Goal: Feedback & Contribution: Contribute content

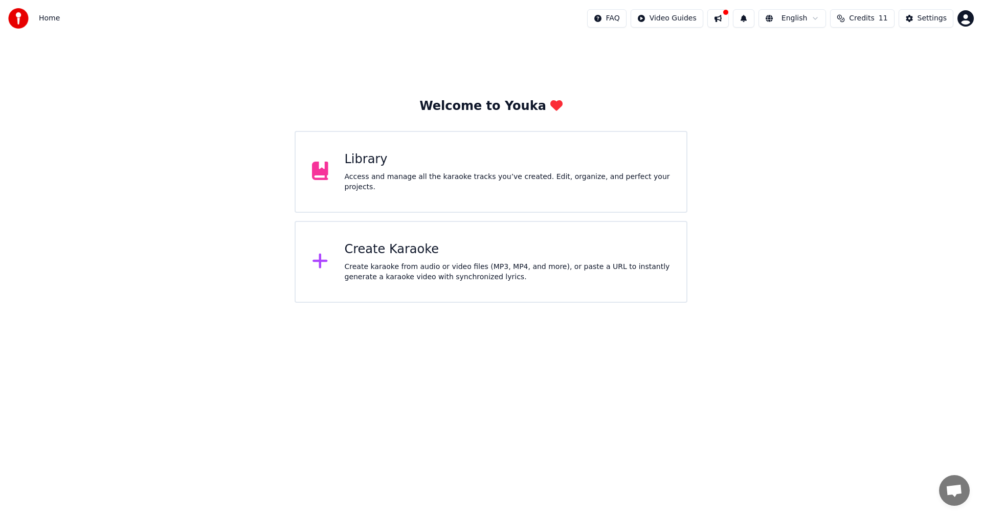
click at [366, 168] on div "Library" at bounding box center [508, 159] width 326 height 16
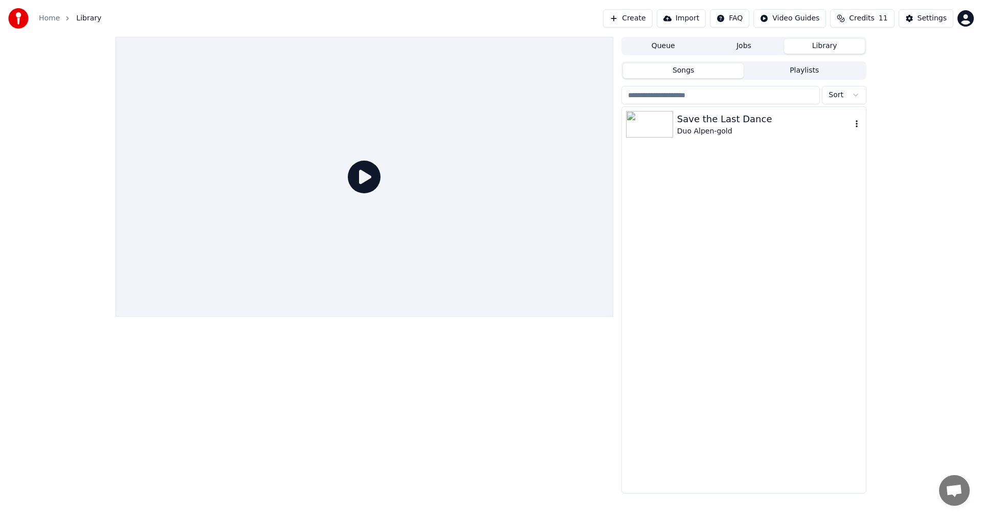
click at [652, 130] on img at bounding box center [649, 124] width 47 height 27
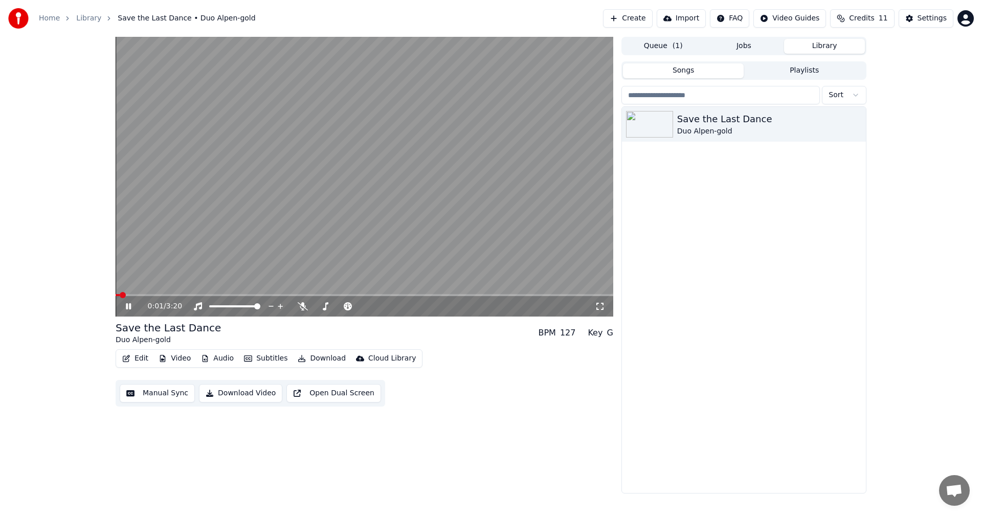
click at [126, 300] on div "0:01 / 3:20" at bounding box center [364, 306] width 497 height 20
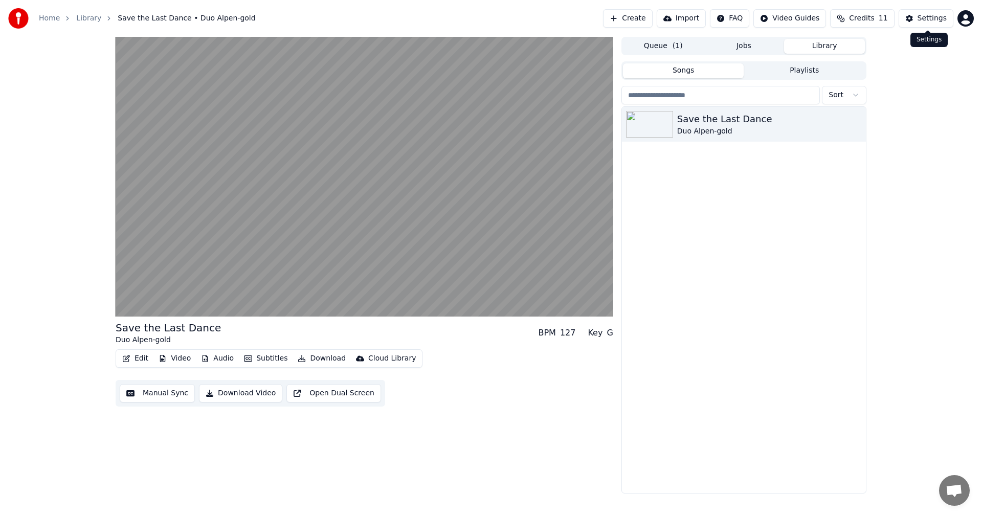
click at [917, 20] on button "Settings" at bounding box center [925, 18] width 55 height 18
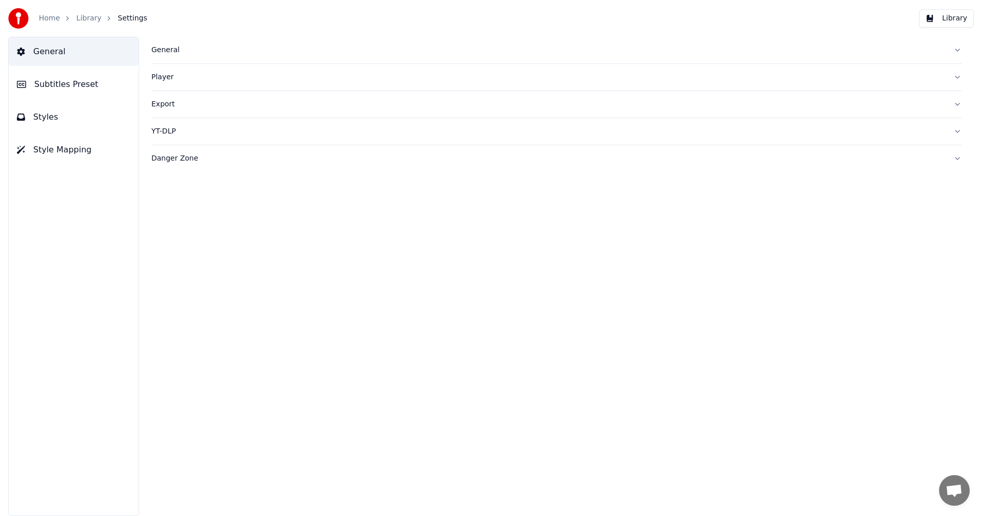
click at [65, 44] on button "General" at bounding box center [74, 51] width 130 height 29
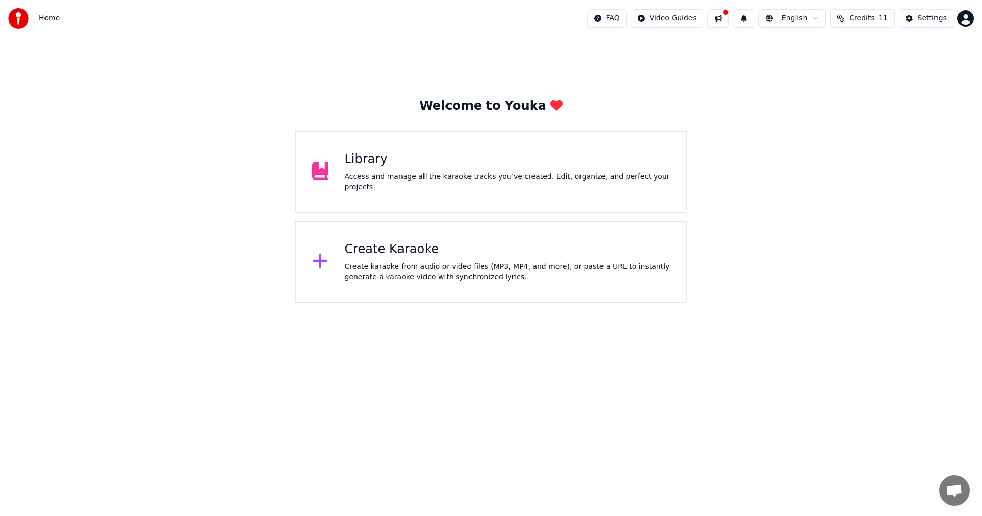
click at [374, 166] on div "Library" at bounding box center [508, 159] width 326 height 16
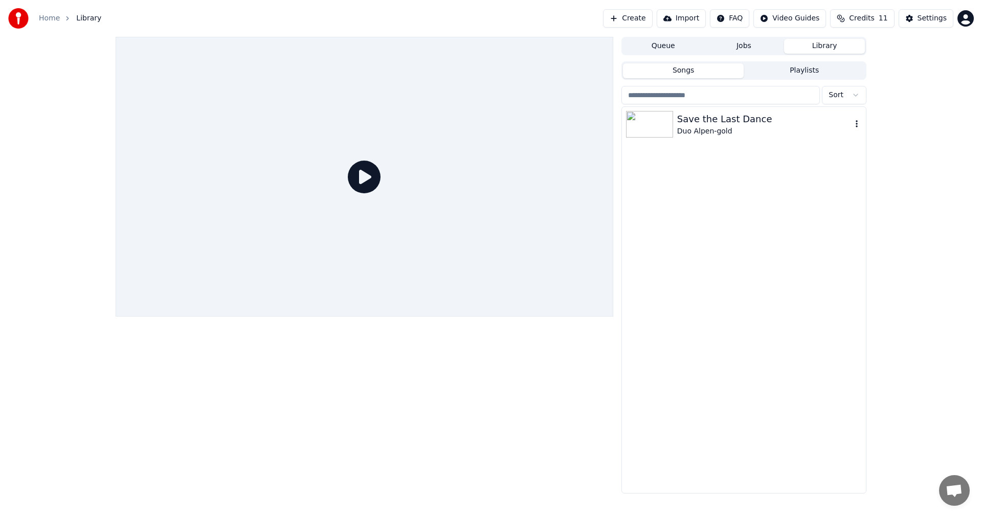
click at [686, 117] on div "Save the Last Dance" at bounding box center [764, 119] width 174 height 14
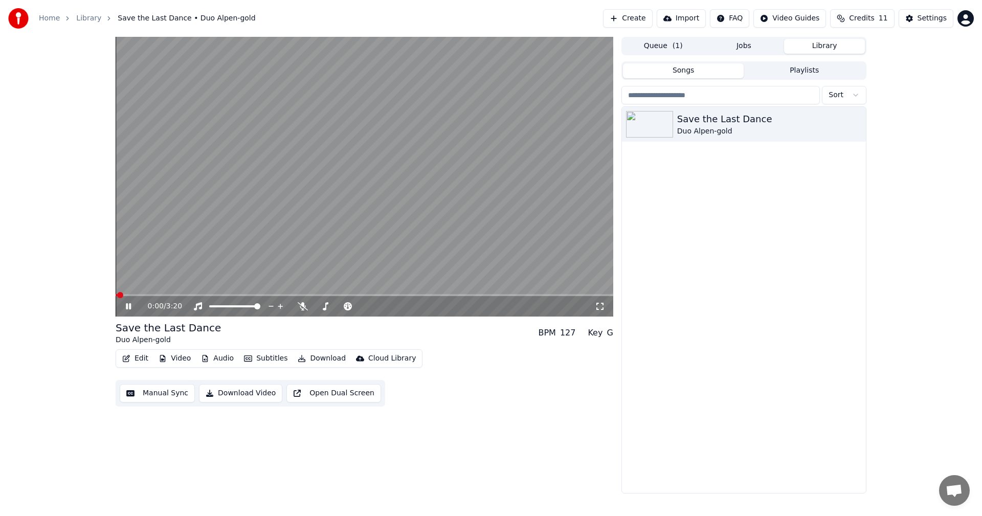
click at [129, 306] on icon at bounding box center [136, 306] width 24 height 8
click at [674, 48] on span "( 1 )" at bounding box center [677, 46] width 10 height 10
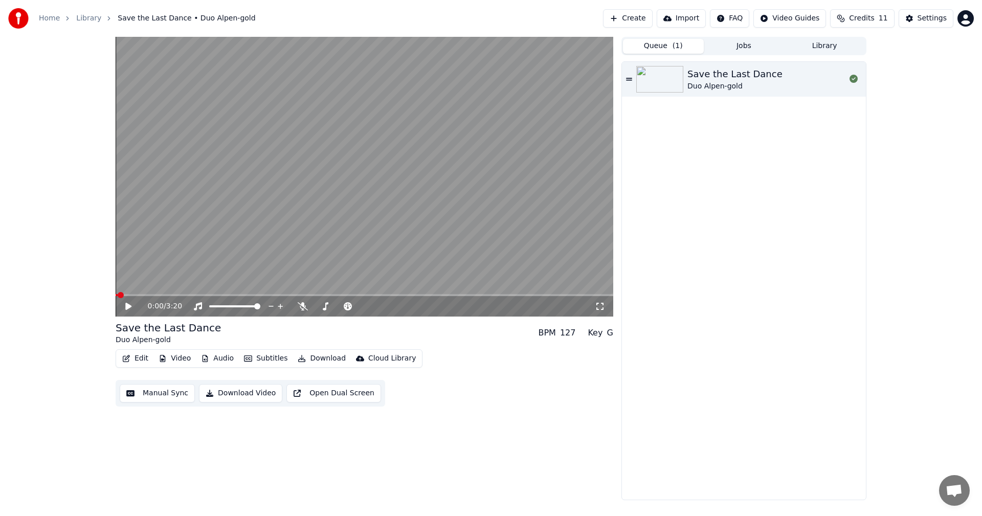
click at [163, 394] on button "Manual Sync" at bounding box center [157, 393] width 75 height 18
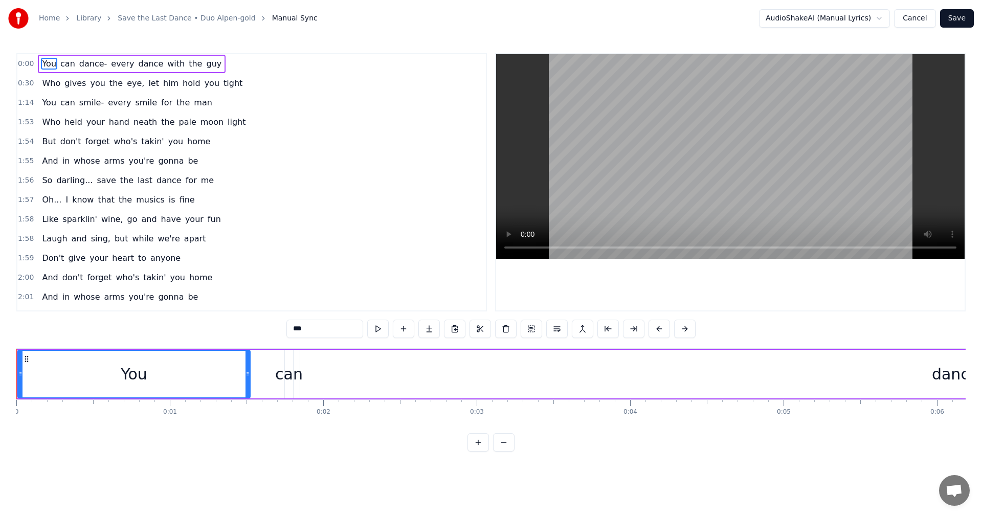
click at [41, 62] on span "You" at bounding box center [49, 64] width 16 height 12
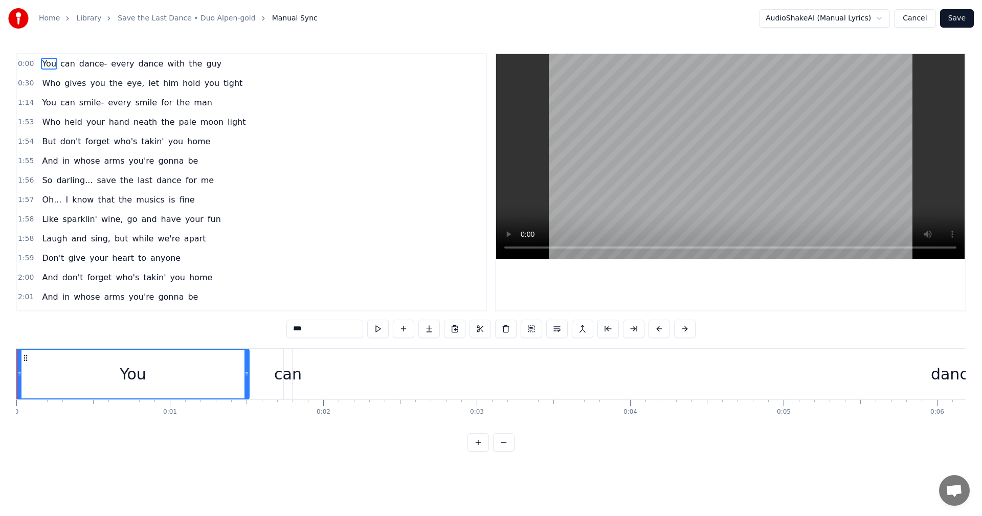
click at [26, 63] on span "0:00" at bounding box center [26, 64] width 16 height 10
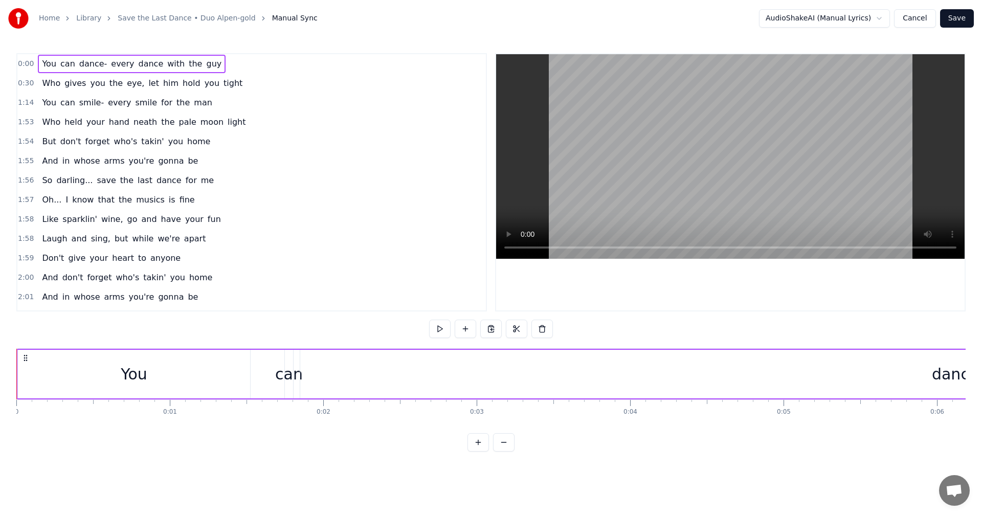
click at [26, 63] on span "0:00" at bounding box center [26, 64] width 16 height 10
drag, startPoint x: 40, startPoint y: 63, endPoint x: 190, endPoint y: 65, distance: 149.8
click at [190, 65] on div "You can dance- every dance with the guy" at bounding box center [132, 64] width 188 height 18
click at [49, 63] on span "You" at bounding box center [49, 64] width 16 height 12
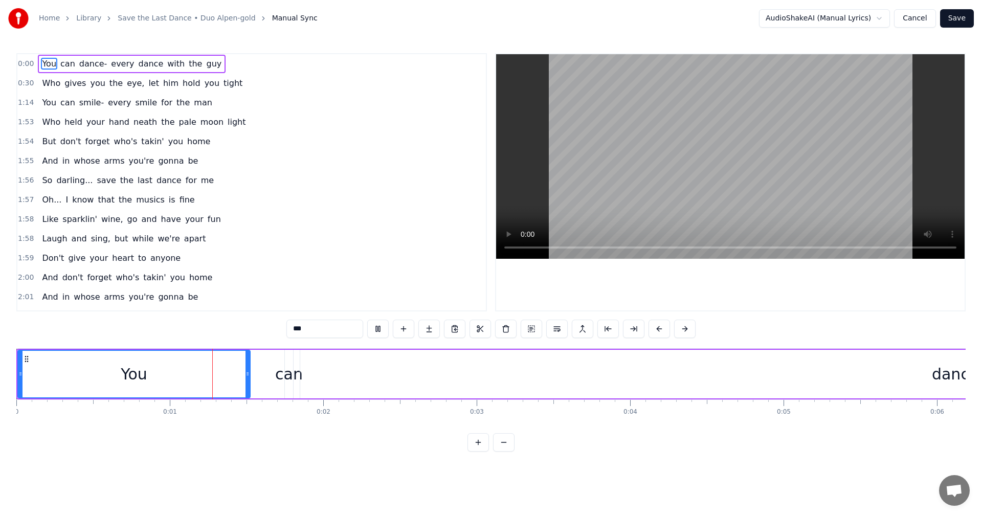
click at [42, 67] on span "You" at bounding box center [49, 64] width 16 height 12
click at [612, 330] on button at bounding box center [607, 329] width 21 height 18
click at [596, 331] on button at bounding box center [594, 329] width 21 height 18
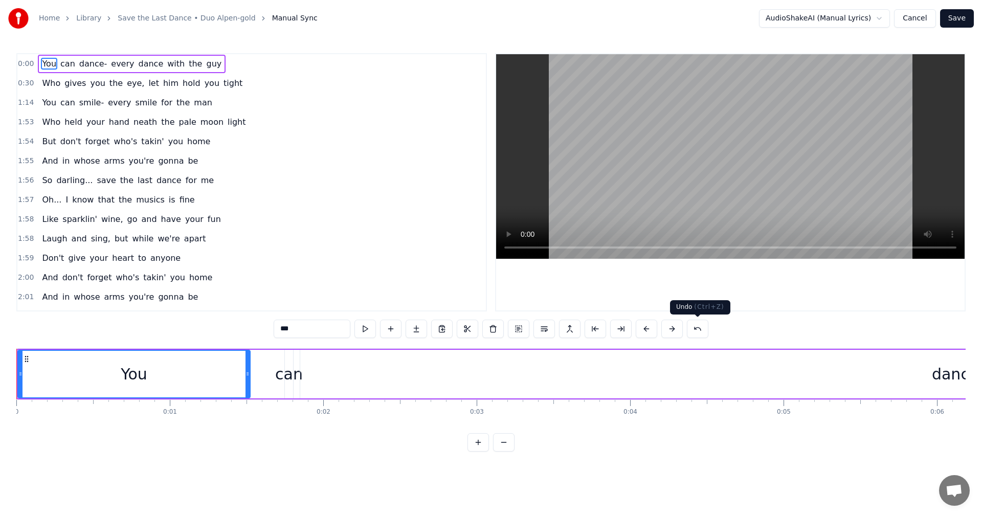
click at [693, 328] on button at bounding box center [697, 329] width 21 height 18
click at [126, 367] on div "You" at bounding box center [134, 373] width 27 height 23
click at [81, 365] on div "You" at bounding box center [133, 374] width 231 height 47
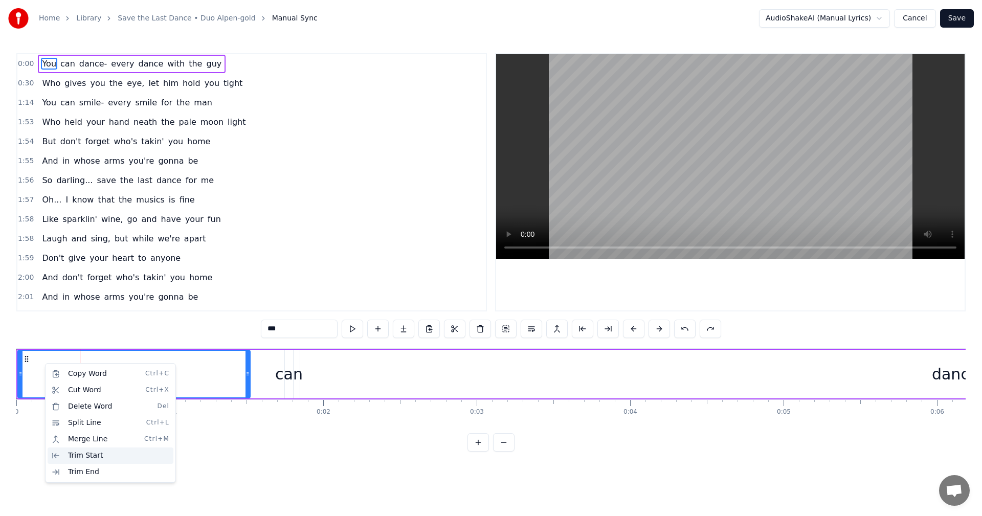
click at [88, 455] on div "Trim Start" at bounding box center [111, 455] width 126 height 16
click at [85, 460] on div "Trim Start" at bounding box center [114, 464] width 126 height 16
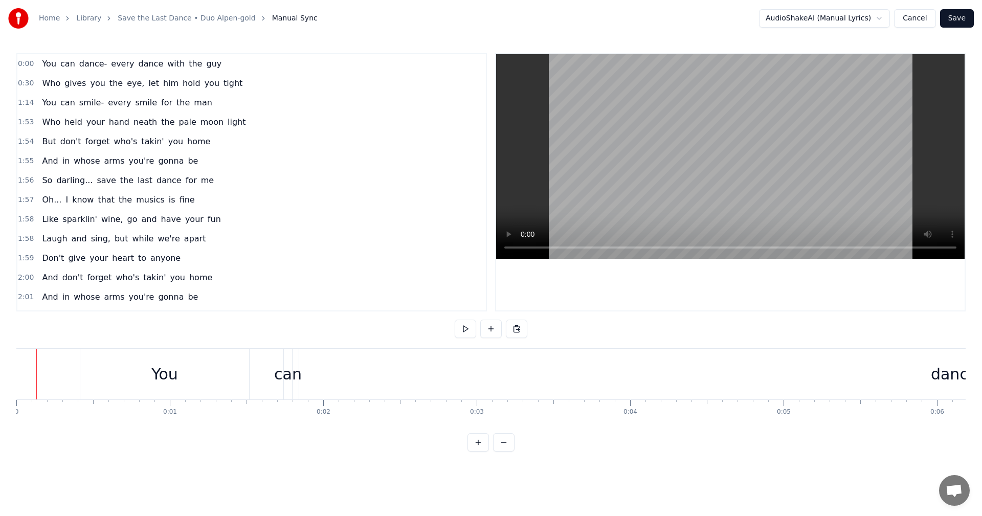
click at [15, 372] on div "Home Library Save the Last Dance • Duo Alpen-gold Manual Sync AudioShakeAI (Man…" at bounding box center [491, 225] width 982 height 451
drag, startPoint x: 36, startPoint y: 371, endPoint x: 23, endPoint y: 372, distance: 12.8
click at [20, 374] on div at bounding box center [20, 374] width 1 height 51
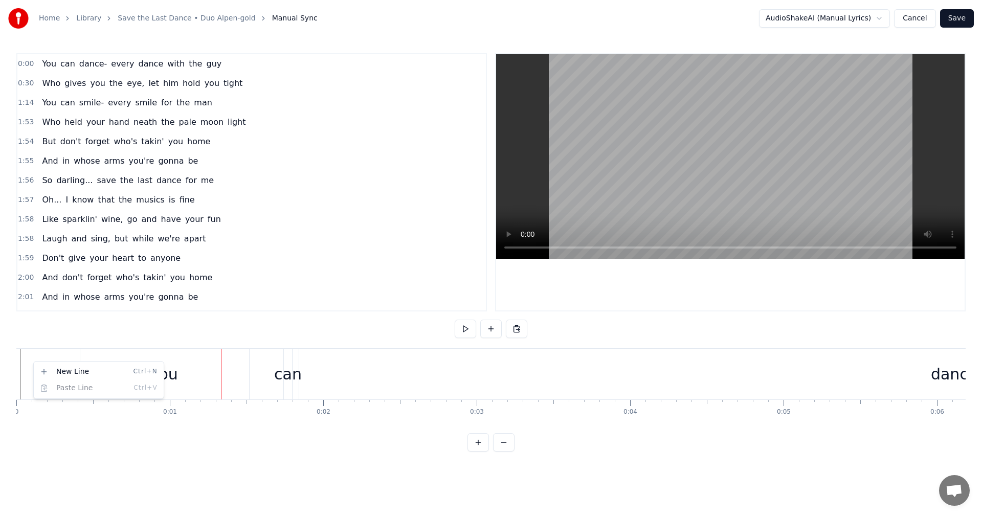
click at [42, 360] on html "Home Library Save the Last Dance • Duo Alpen-gold Manual Sync AudioShakeAI (Man…" at bounding box center [491, 234] width 982 height 468
click at [15, 364] on div "Home Library Save the Last Dance • Duo Alpen-gold Manual Sync AudioShakeAI (Man…" at bounding box center [491, 225] width 982 height 451
click at [38, 368] on div "New Line Ctrl+N" at bounding box center [90, 370] width 126 height 16
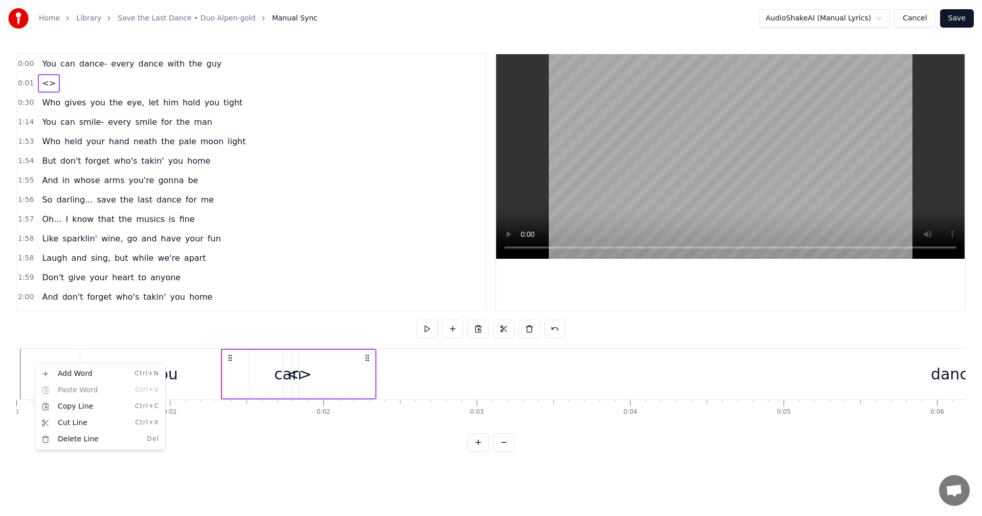
click at [33, 359] on html "Home Library Save the Last Dance • Duo Alpen-gold Manual Sync AudioShakeAI (Man…" at bounding box center [491, 234] width 982 height 468
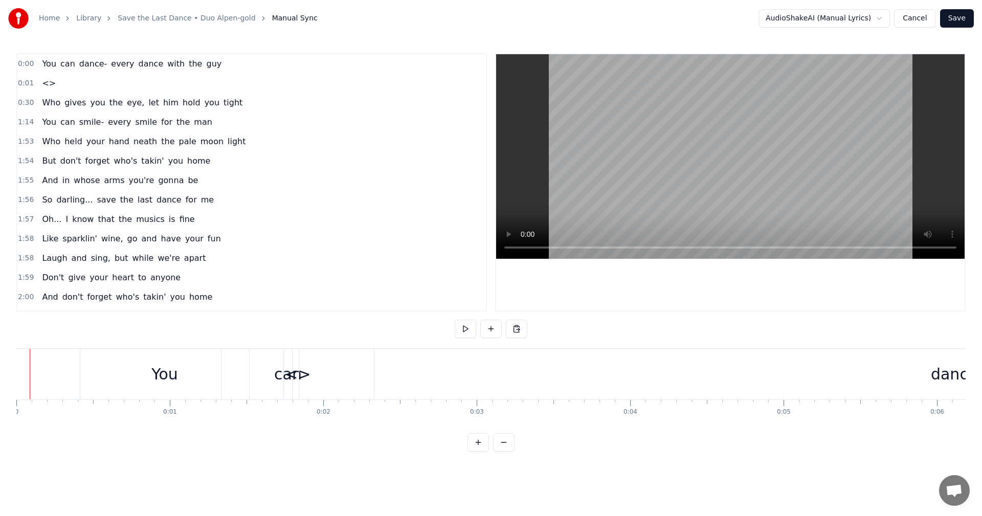
click at [29, 361] on div at bounding box center [29, 374] width 1 height 51
click at [465, 330] on button at bounding box center [465, 329] width 21 height 18
click at [63, 63] on span "can" at bounding box center [67, 64] width 17 height 12
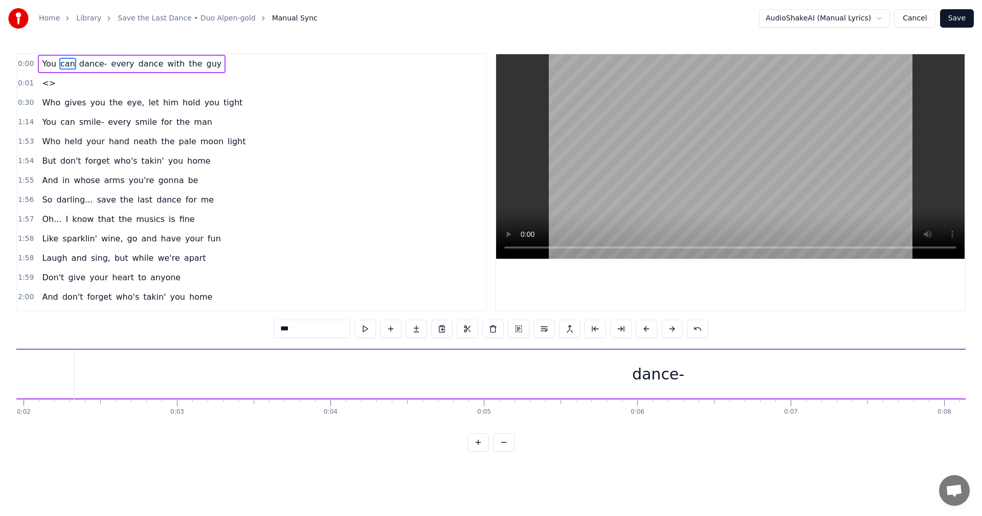
scroll to position [0, 216]
drag, startPoint x: 41, startPoint y: 63, endPoint x: 198, endPoint y: 70, distance: 156.6
click at [198, 70] on div "You can dance- every dance with the guy" at bounding box center [132, 64] width 188 height 18
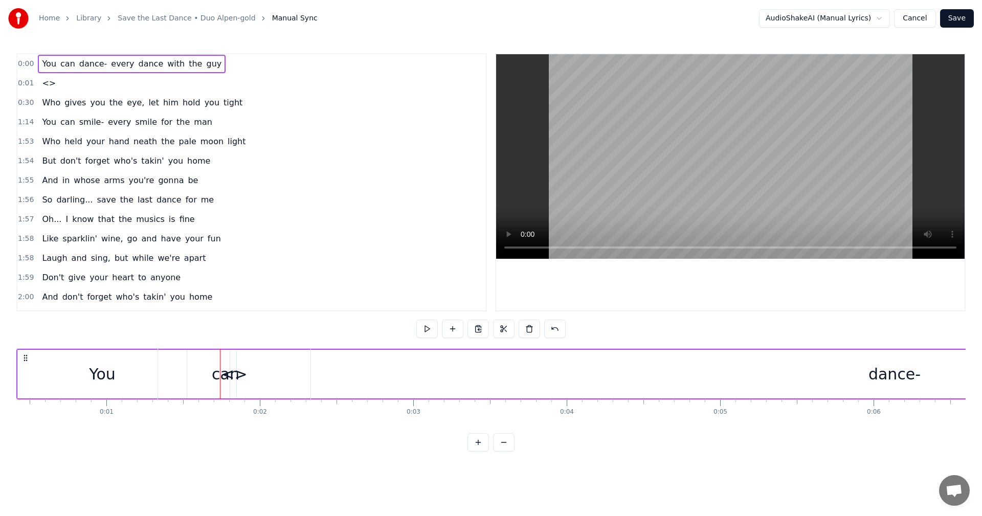
scroll to position [0, 12]
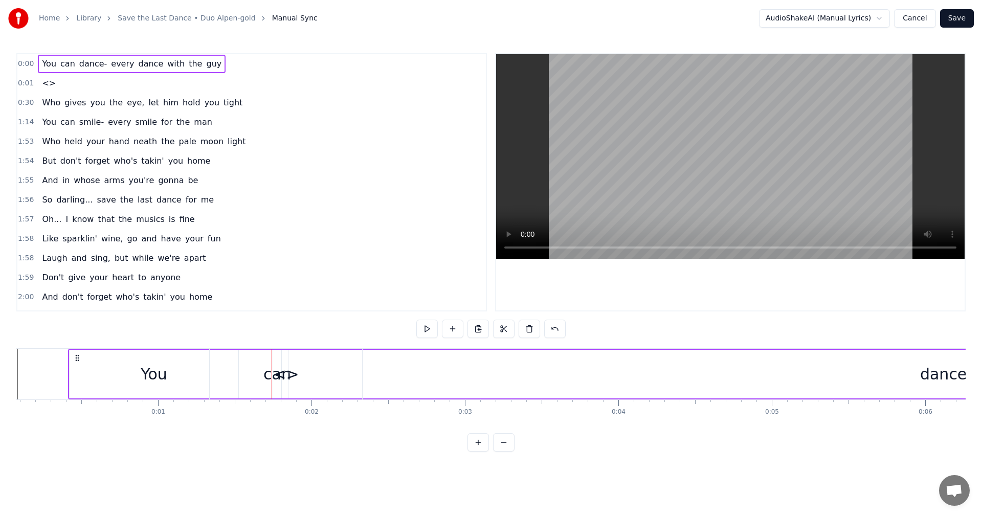
drag, startPoint x: 39, startPoint y: 64, endPoint x: 175, endPoint y: 65, distance: 136.5
click at [175, 65] on div "You can dance- every dance with the guy" at bounding box center [132, 64] width 188 height 18
click at [922, 16] on button "Cancel" at bounding box center [914, 18] width 41 height 18
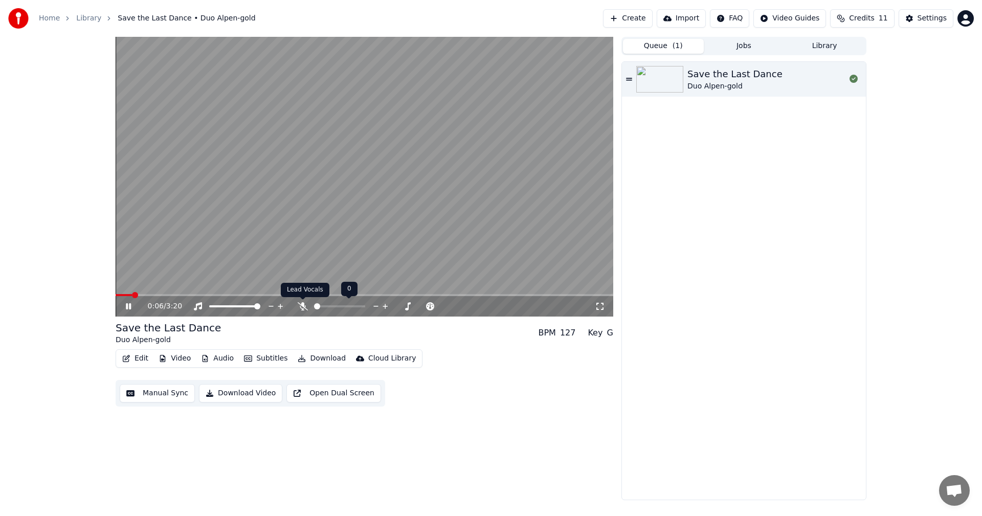
click at [301, 303] on icon at bounding box center [303, 306] width 10 height 8
click at [302, 303] on icon at bounding box center [303, 306] width 6 height 8
click at [742, 47] on button "Jobs" at bounding box center [743, 46] width 81 height 15
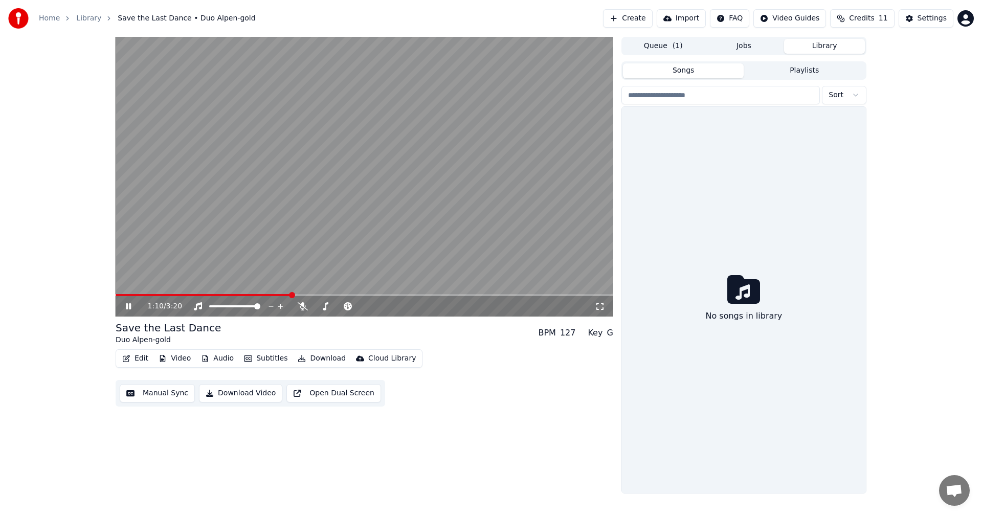
click at [820, 42] on button "Library" at bounding box center [824, 46] width 81 height 15
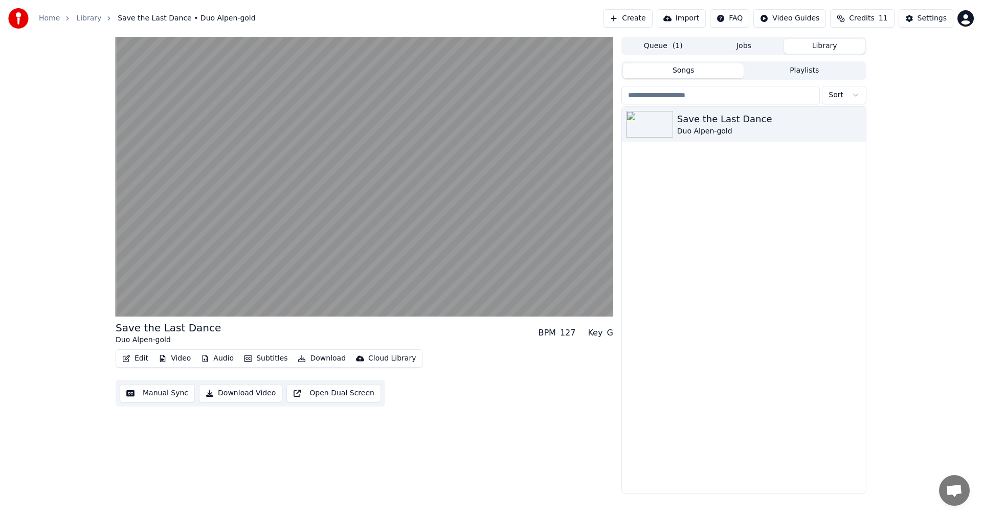
click at [655, 45] on button "Queue ( 1 )" at bounding box center [663, 46] width 81 height 15
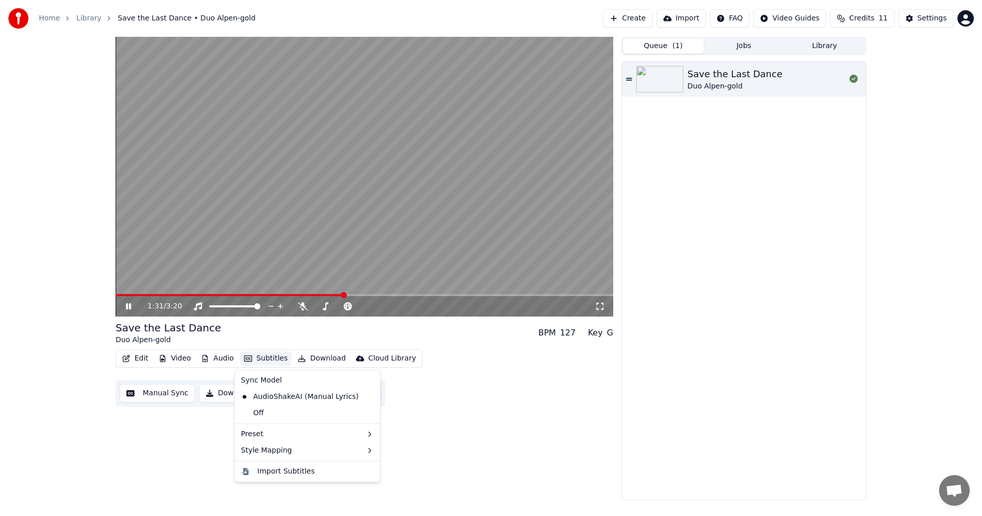
click at [260, 356] on button "Subtitles" at bounding box center [266, 358] width 52 height 14
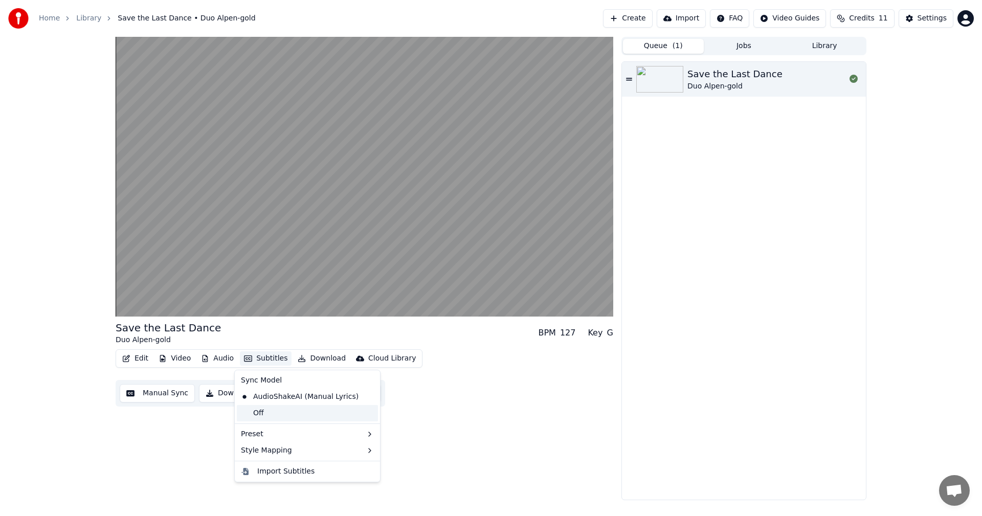
click at [259, 410] on div "Off" at bounding box center [307, 413] width 141 height 16
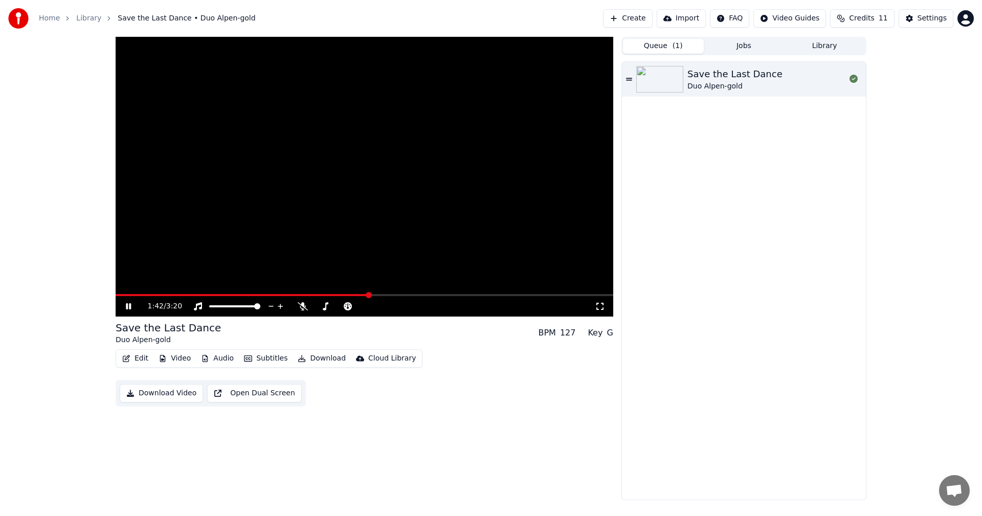
click at [124, 293] on video at bounding box center [364, 177] width 497 height 280
click at [126, 293] on video at bounding box center [364, 177] width 497 height 280
click at [129, 297] on div "1:42 / 3:20" at bounding box center [364, 306] width 497 height 20
click at [280, 234] on video at bounding box center [364, 177] width 497 height 280
click at [127, 307] on icon at bounding box center [128, 306] width 6 height 7
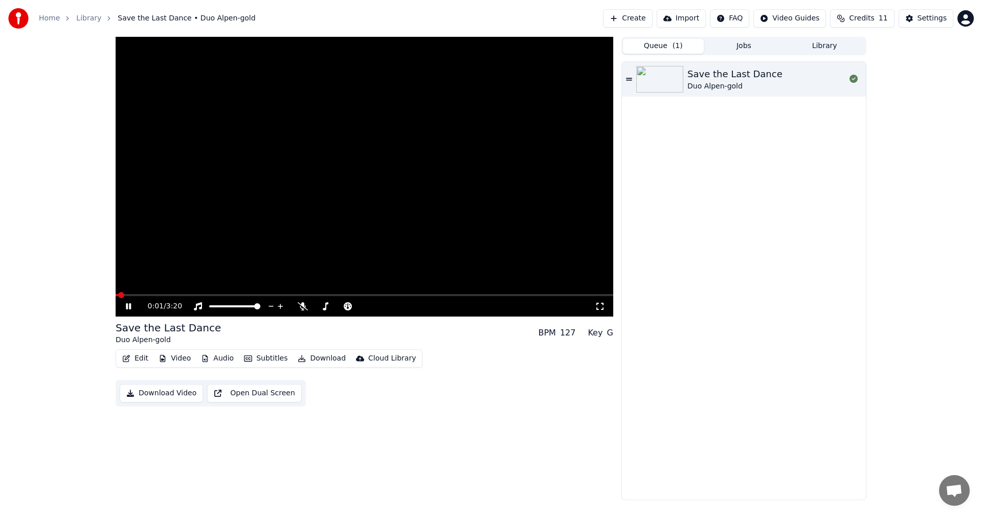
click at [118, 298] on span at bounding box center [121, 295] width 6 height 6
click at [125, 308] on icon at bounding box center [136, 306] width 24 height 8
click at [125, 306] on icon at bounding box center [136, 306] width 24 height 8
click at [131, 308] on icon at bounding box center [128, 306] width 5 height 6
click at [273, 358] on button "Subtitles" at bounding box center [266, 358] width 52 height 14
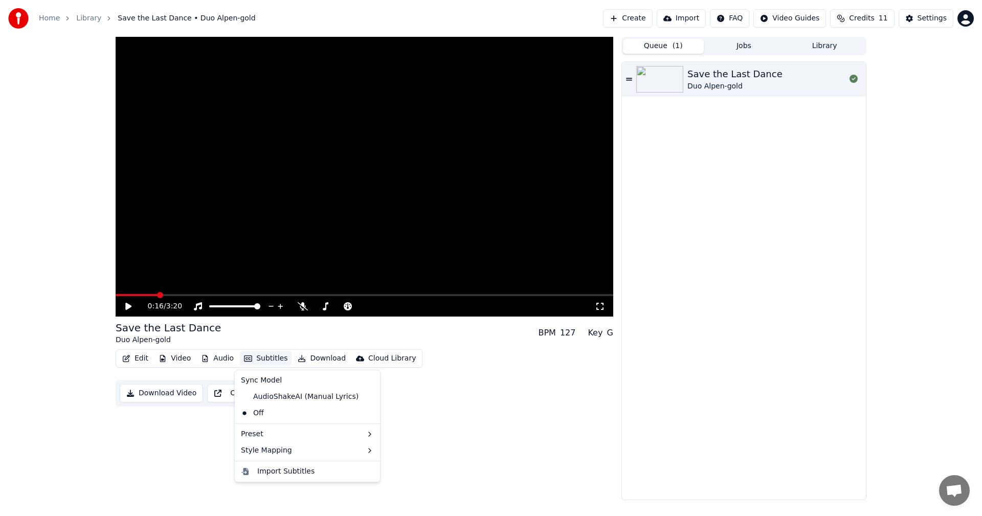
click at [367, 397] on icon at bounding box center [370, 397] width 7 height 8
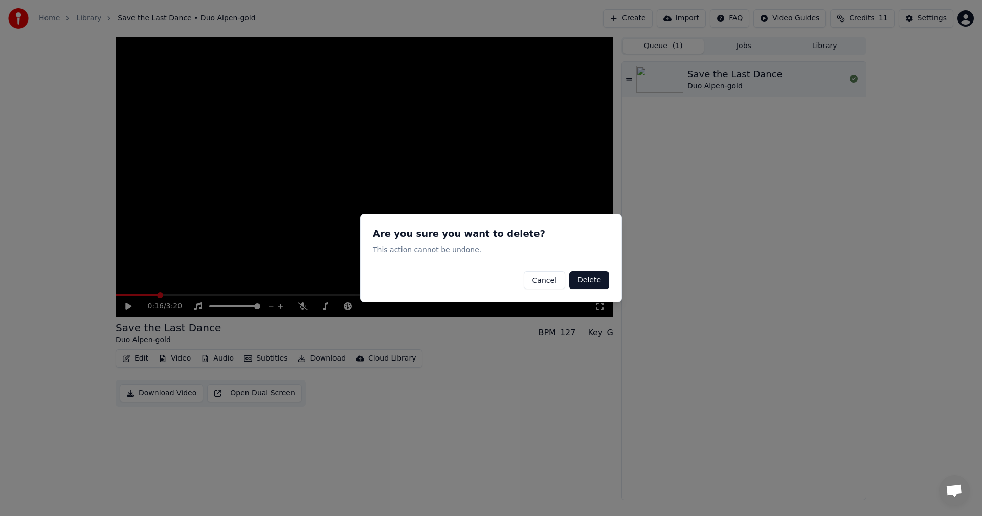
click at [597, 278] on button "Delete" at bounding box center [589, 280] width 40 height 18
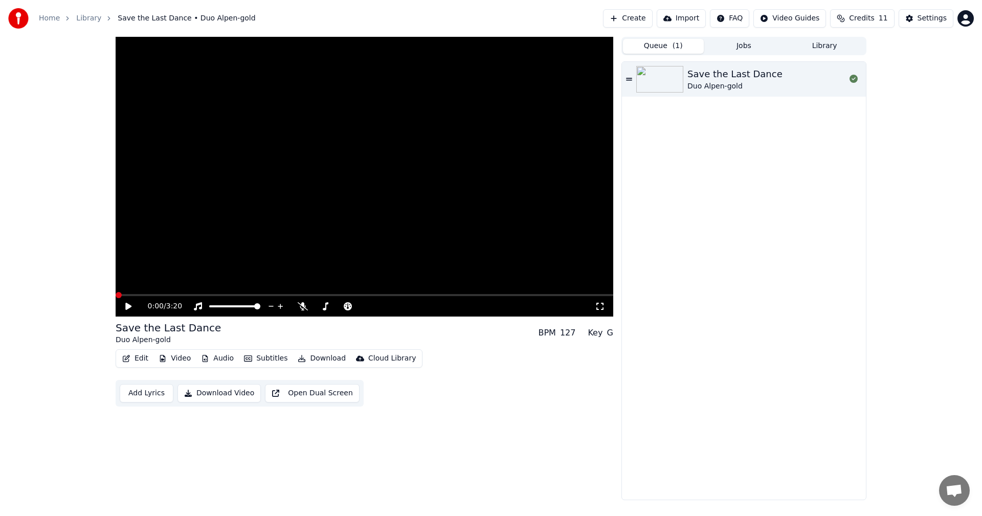
click at [116, 298] on span at bounding box center [119, 295] width 6 height 6
click at [260, 362] on button "Subtitles" at bounding box center [266, 358] width 52 height 14
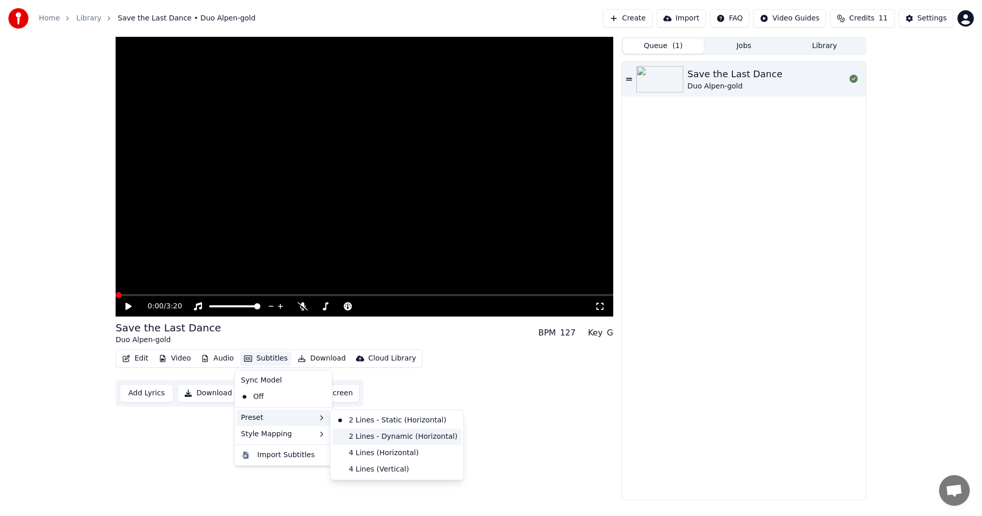
click at [425, 442] on div "2 Lines - Dynamic (Horizontal)" at bounding box center [396, 436] width 129 height 16
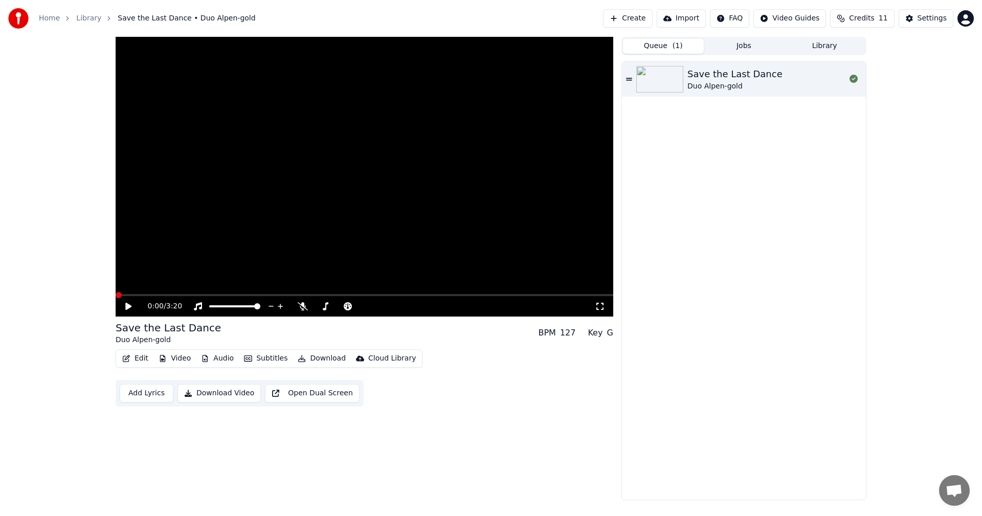
click at [152, 393] on button "Add Lyrics" at bounding box center [147, 393] width 54 height 18
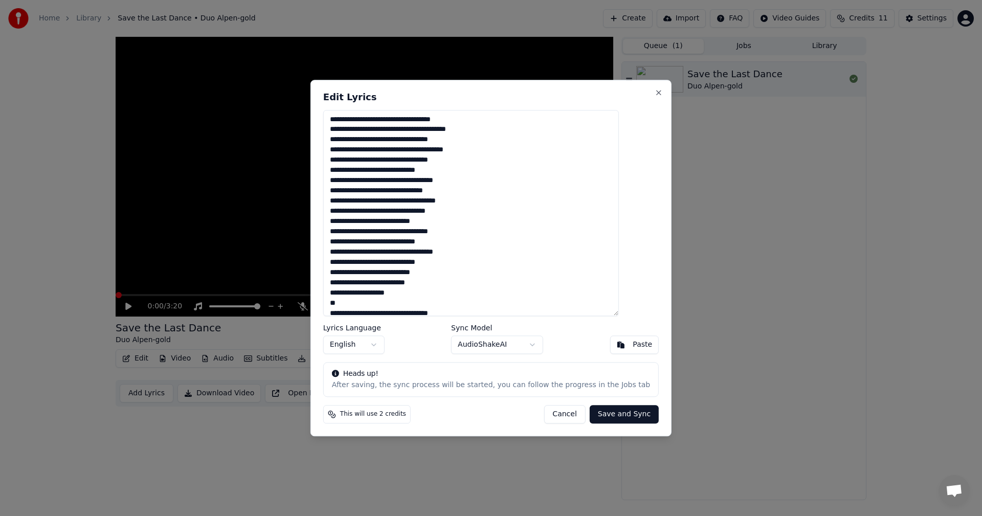
click at [396, 121] on textarea at bounding box center [471, 213] width 296 height 207
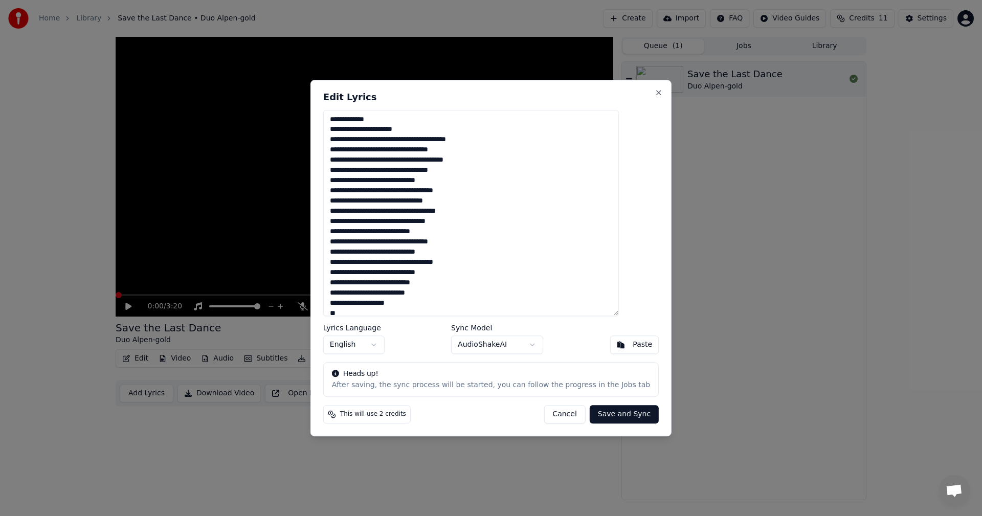
click at [424, 141] on textarea at bounding box center [471, 213] width 296 height 207
click at [427, 152] on textarea at bounding box center [471, 213] width 296 height 207
click at [395, 162] on textarea at bounding box center [471, 213] width 296 height 207
click at [504, 181] on textarea at bounding box center [471, 213] width 296 height 207
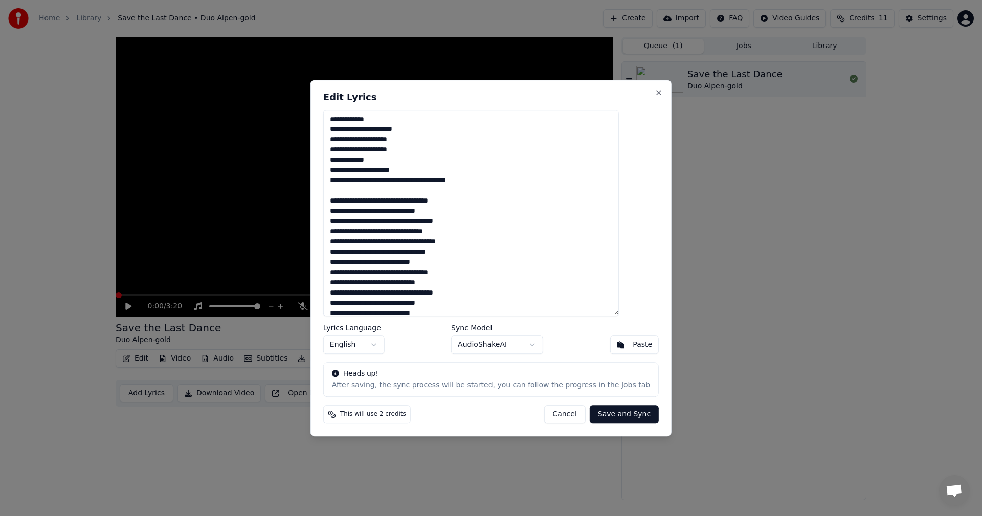
click at [400, 200] on textarea at bounding box center [471, 213] width 296 height 207
click at [463, 220] on textarea at bounding box center [471, 213] width 296 height 207
click at [381, 234] on textarea at bounding box center [471, 213] width 296 height 207
click at [441, 238] on textarea at bounding box center [471, 213] width 296 height 207
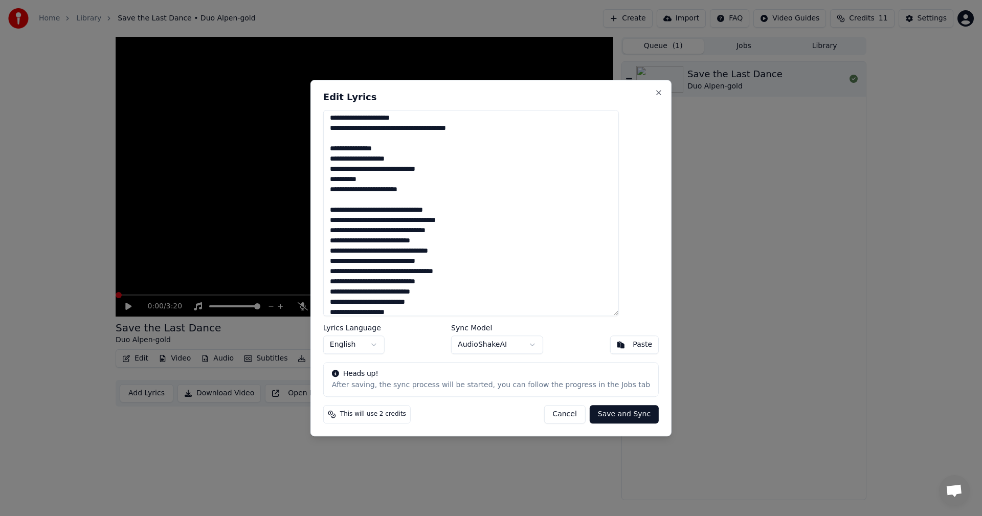
scroll to position [60, 0]
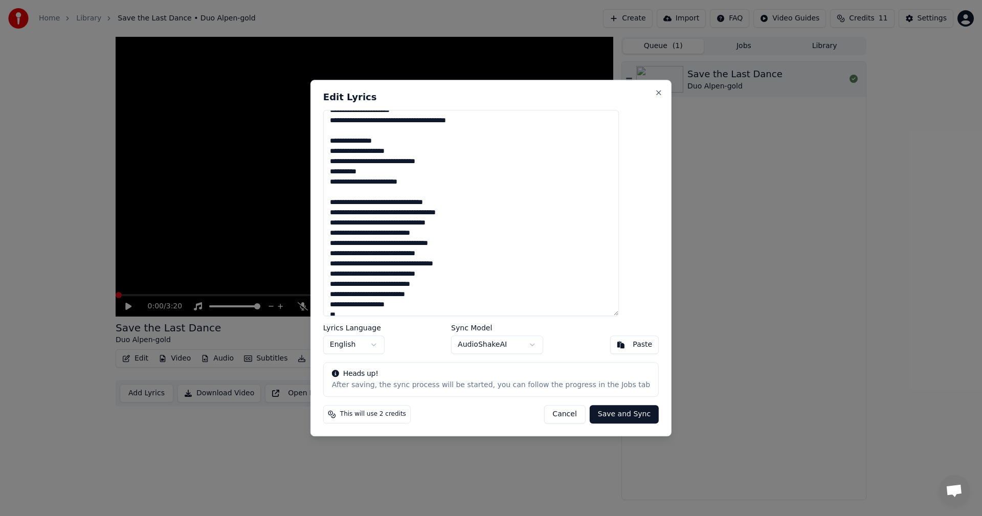
click at [387, 200] on textarea at bounding box center [471, 213] width 296 height 207
click at [400, 235] on textarea at bounding box center [471, 213] width 296 height 207
click at [458, 255] on textarea at bounding box center [471, 213] width 296 height 207
click at [405, 274] on textarea at bounding box center [471, 213] width 296 height 207
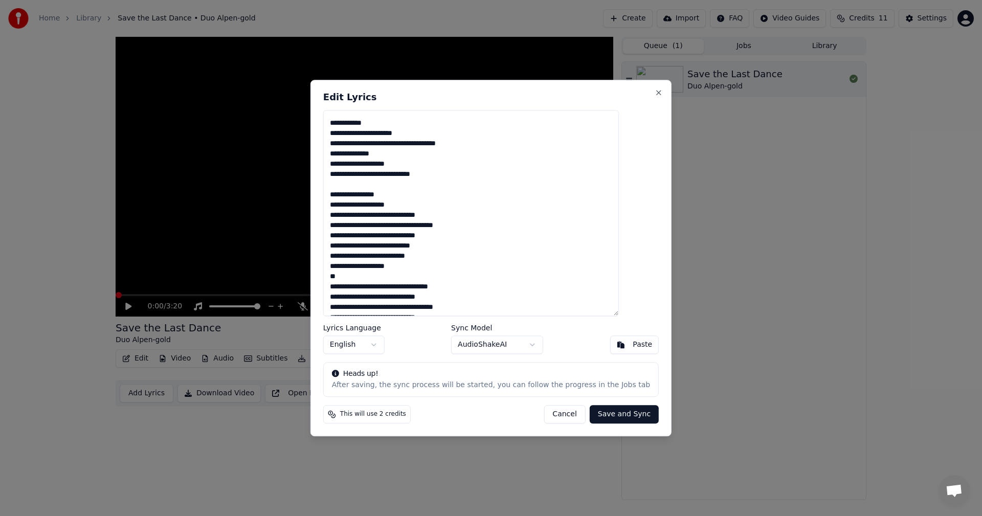
scroll to position [149, 0]
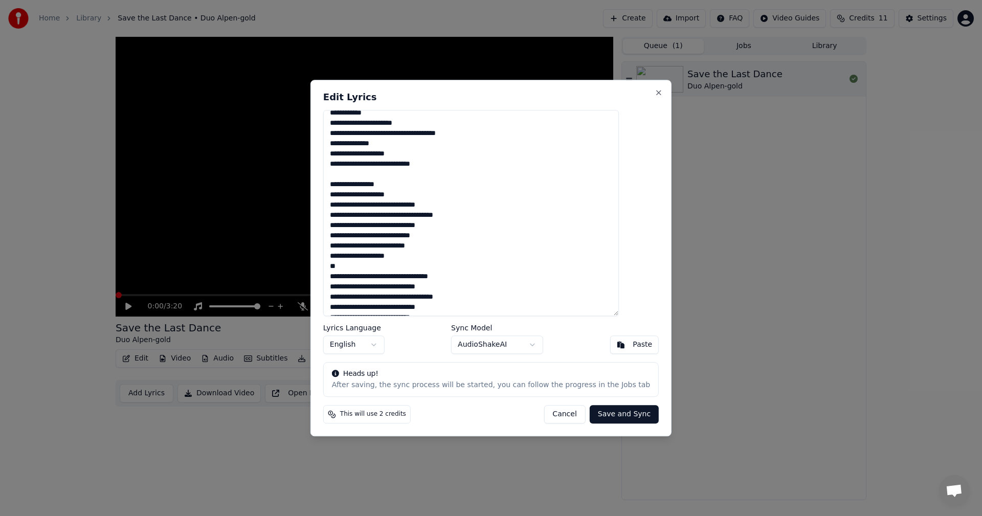
click at [389, 219] on textarea at bounding box center [471, 213] width 296 height 207
click at [447, 229] on textarea at bounding box center [471, 213] width 296 height 207
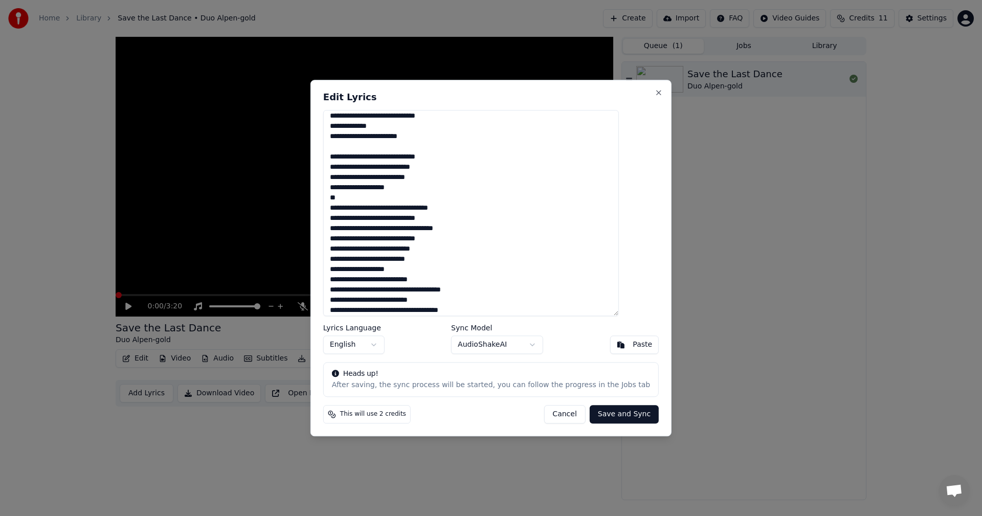
scroll to position [243, 0]
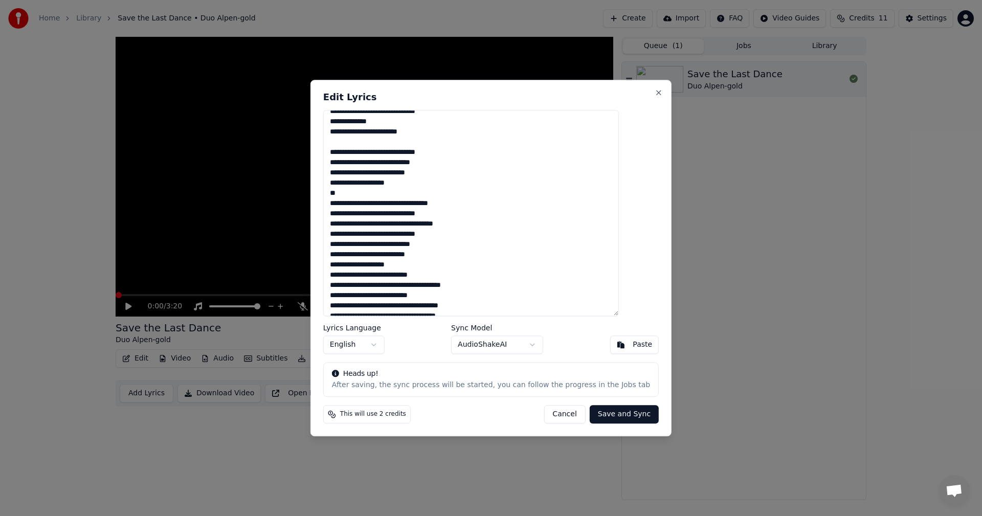
click at [381, 225] on textarea at bounding box center [471, 213] width 296 height 207
click at [448, 234] on textarea at bounding box center [471, 213] width 296 height 207
click at [349, 235] on textarea at bounding box center [471, 213] width 296 height 207
click at [452, 236] on textarea at bounding box center [471, 213] width 296 height 207
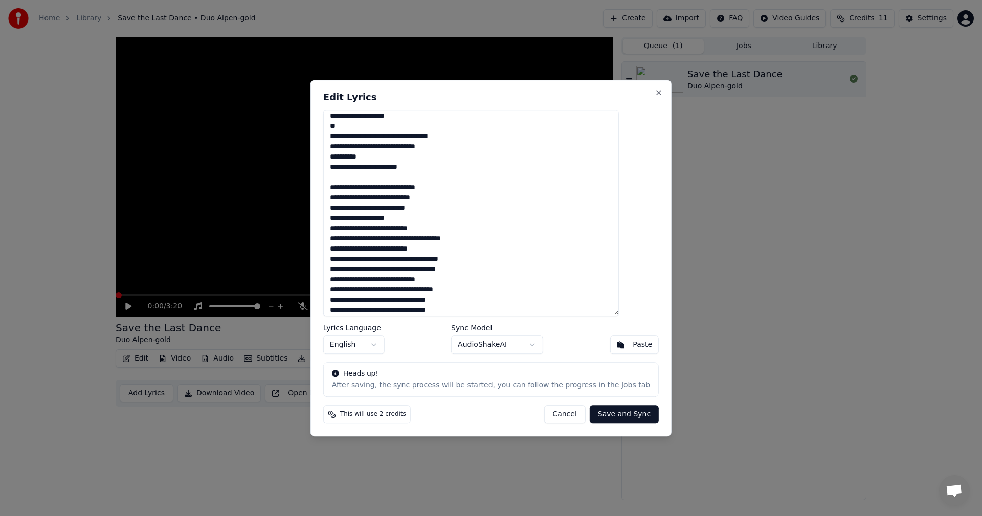
scroll to position [311, 0]
click at [426, 217] on textarea at bounding box center [471, 213] width 296 height 207
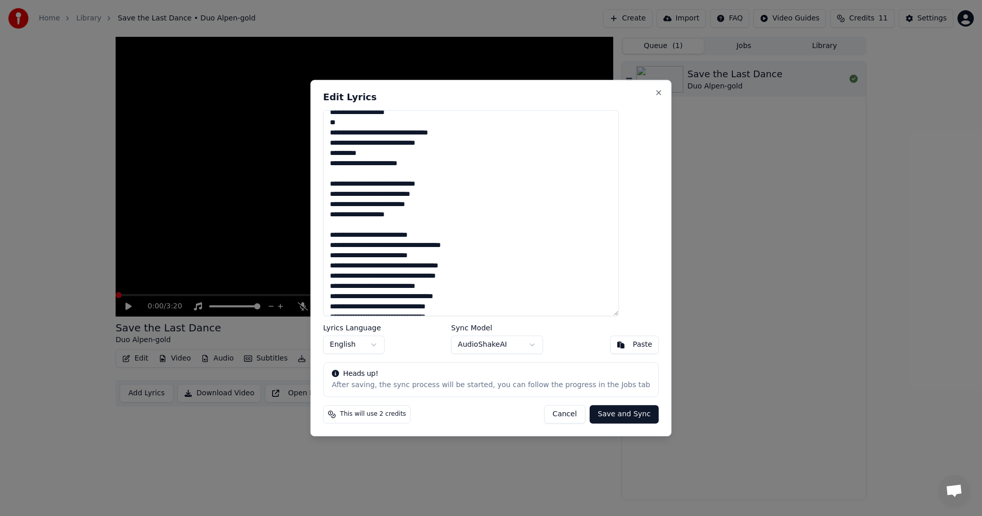
click at [399, 238] on textarea at bounding box center [471, 213] width 296 height 207
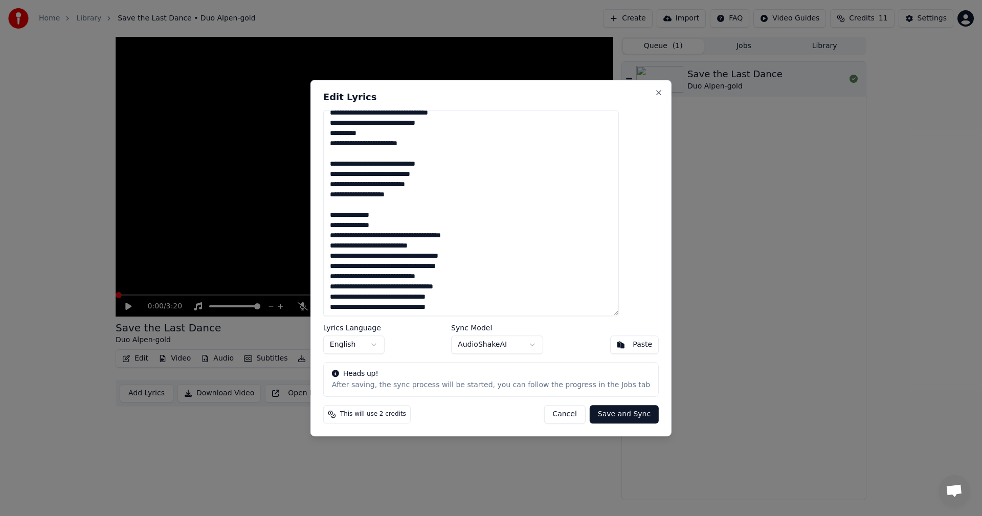
scroll to position [334, 0]
click at [418, 237] on textarea at bounding box center [471, 213] width 296 height 207
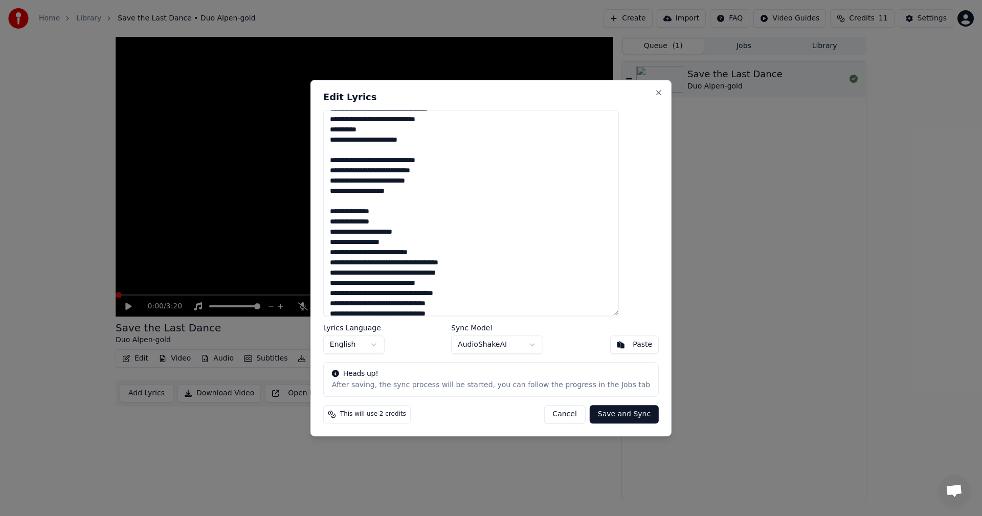
scroll to position [344, 0]
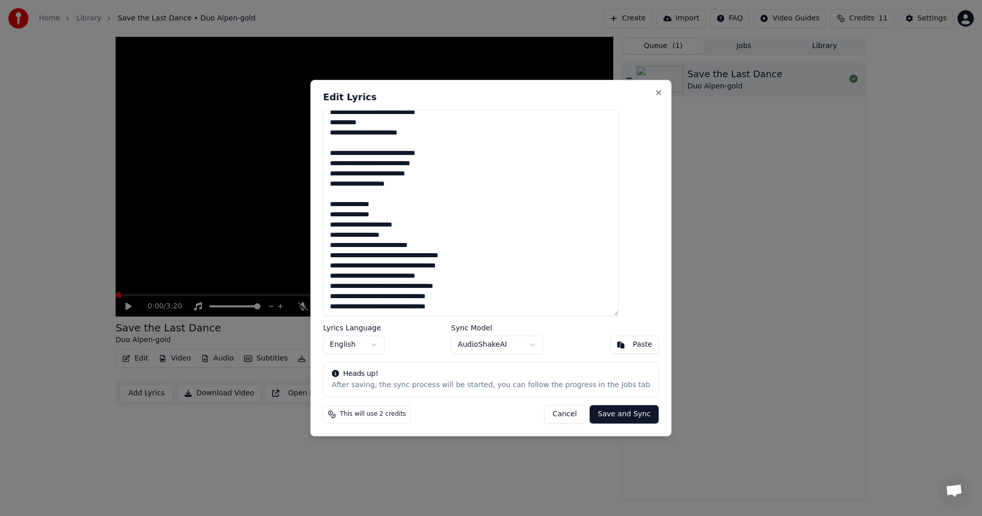
click at [381, 246] on textarea at bounding box center [471, 213] width 296 height 207
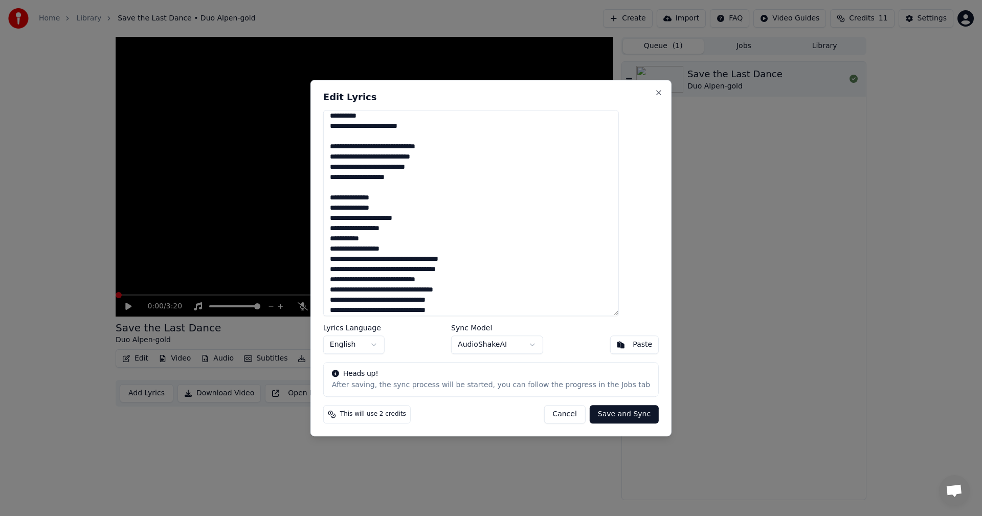
scroll to position [354, 0]
click at [427, 256] on textarea at bounding box center [471, 213] width 296 height 207
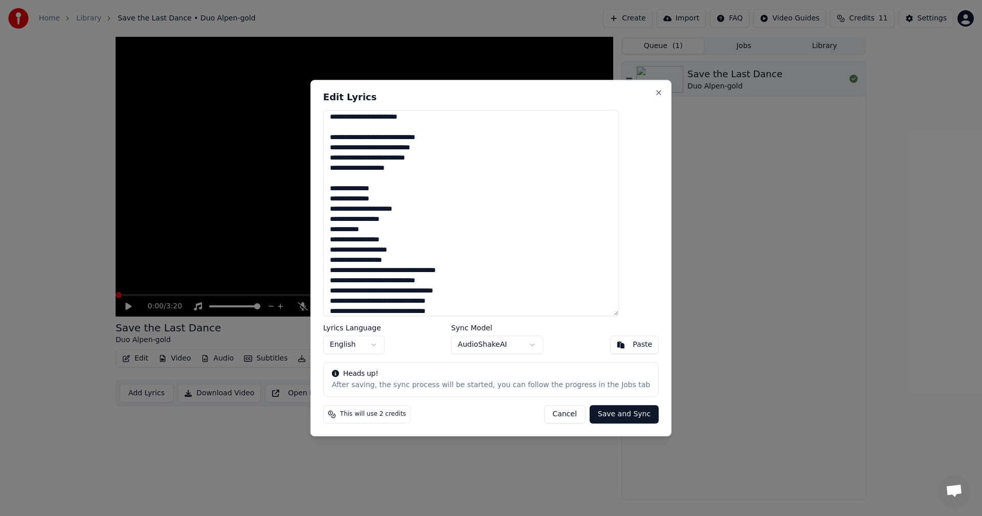
scroll to position [365, 0]
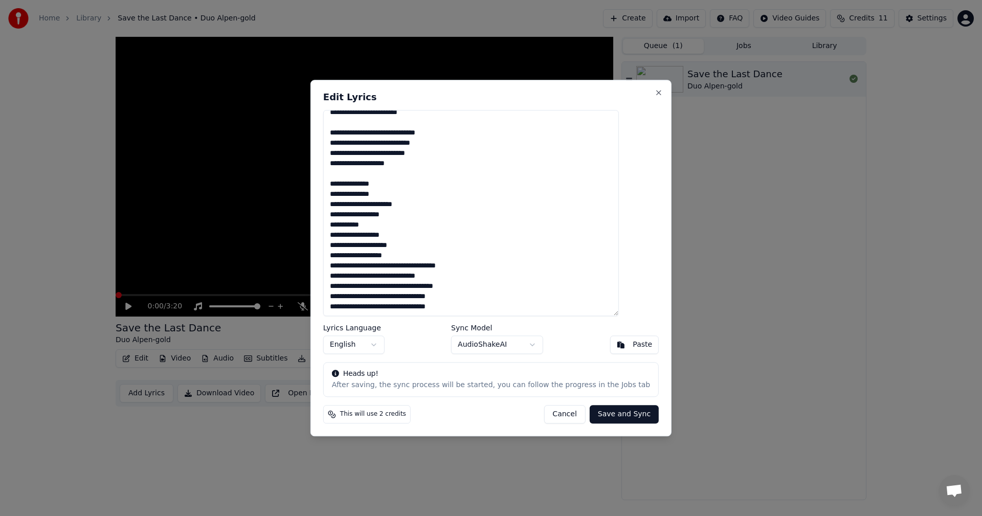
click at [417, 258] on textarea at bounding box center [471, 213] width 296 height 207
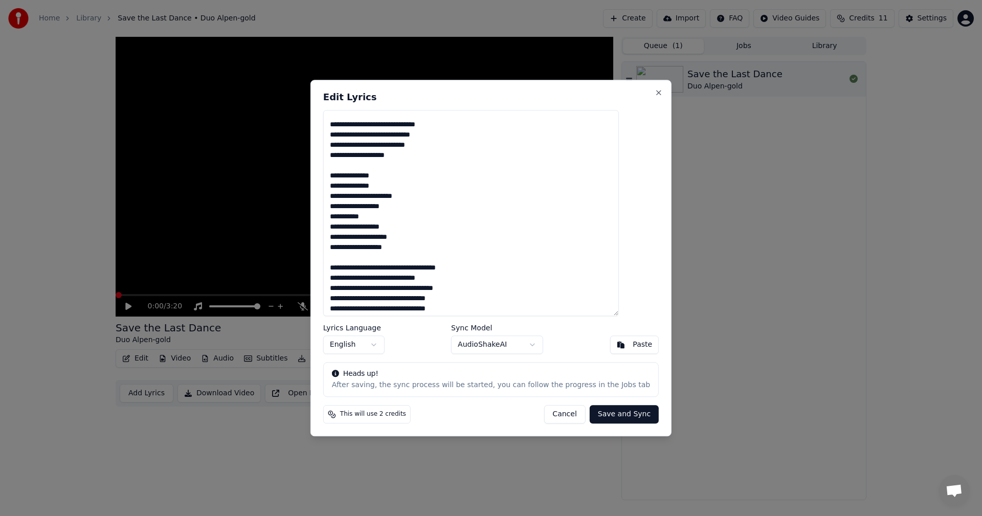
scroll to position [375, 0]
type textarea "**********"
click at [535, 346] on button "AudioShakeAI" at bounding box center [497, 344] width 92 height 18
click at [610, 417] on button "Save and Sync" at bounding box center [623, 414] width 69 height 18
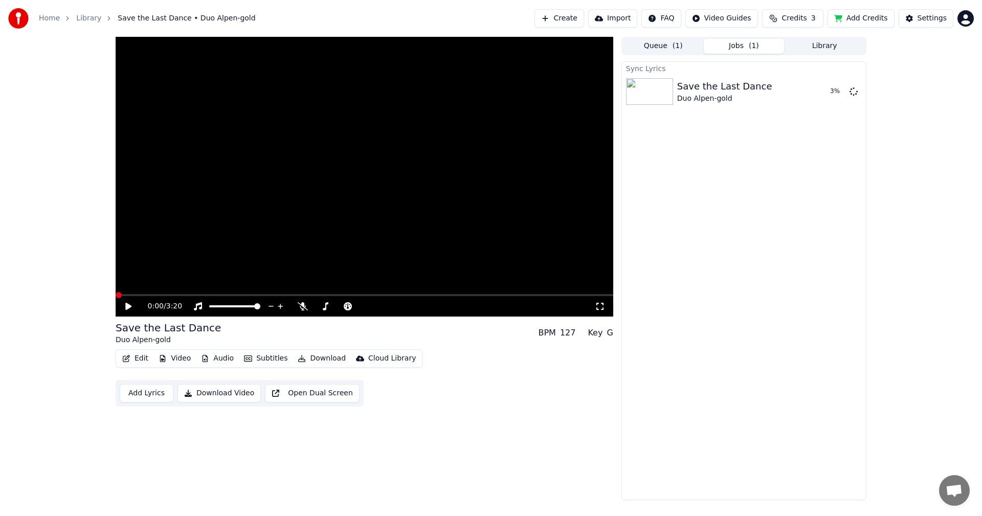
click at [128, 304] on icon at bounding box center [128, 306] width 6 height 7
click at [129, 301] on div "0:06 / 3:20" at bounding box center [364, 306] width 497 height 20
click at [128, 305] on icon at bounding box center [128, 306] width 5 height 6
click at [121, 295] on span at bounding box center [124, 295] width 6 height 6
click at [713, 87] on div "Save the Last Dance" at bounding box center [724, 86] width 95 height 14
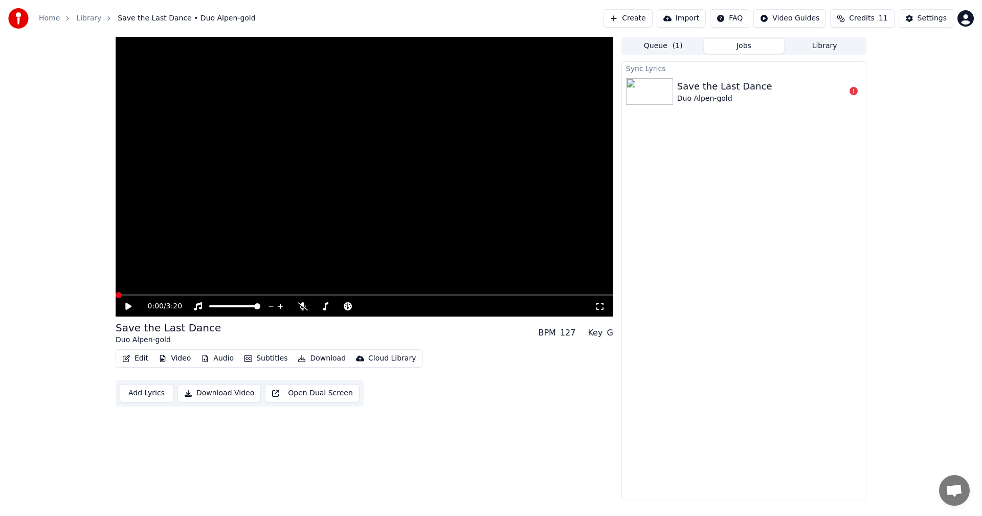
click at [116, 295] on span at bounding box center [119, 295] width 6 height 6
click at [129, 305] on icon at bounding box center [128, 306] width 6 height 7
click at [160, 295] on span at bounding box center [364, 295] width 497 height 2
click at [217, 292] on video at bounding box center [364, 177] width 497 height 280
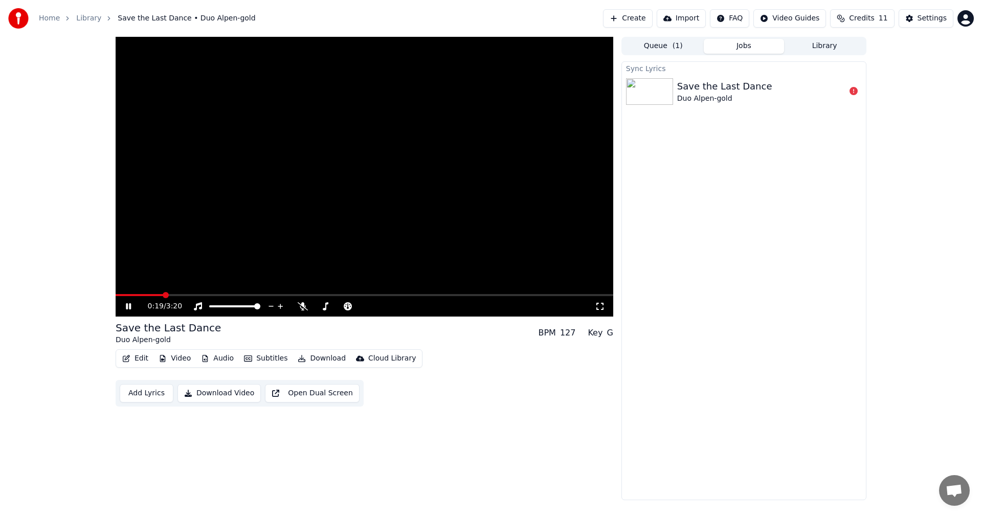
click at [135, 306] on icon at bounding box center [136, 306] width 24 height 8
click at [118, 296] on span at bounding box center [140, 295] width 48 height 2
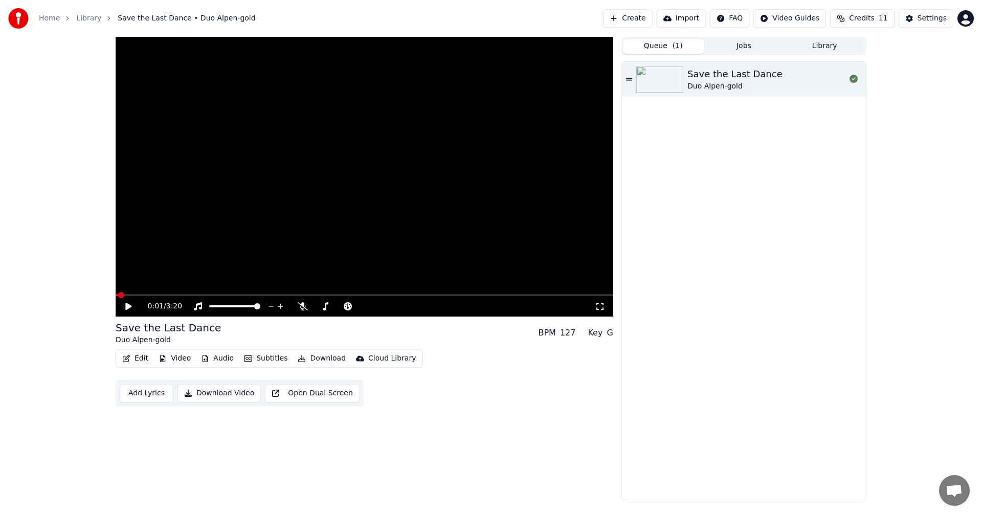
click at [676, 48] on span "( 1 )" at bounding box center [677, 46] width 10 height 10
click at [715, 81] on div "Duo Alpen-gold" at bounding box center [734, 86] width 95 height 10
click at [133, 307] on icon at bounding box center [136, 306] width 24 height 8
click at [124, 294] on span at bounding box center [121, 295] width 10 height 2
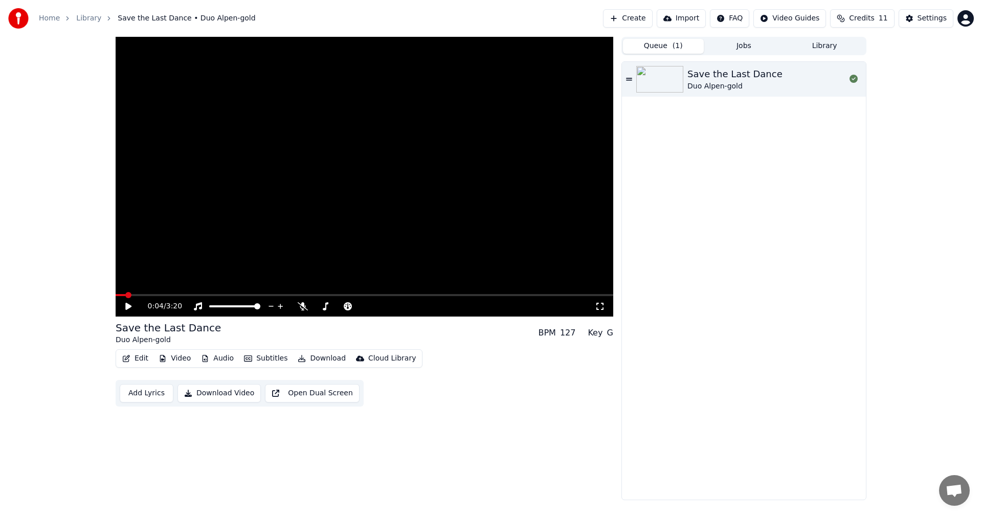
click at [742, 44] on button "Jobs" at bounding box center [743, 46] width 81 height 15
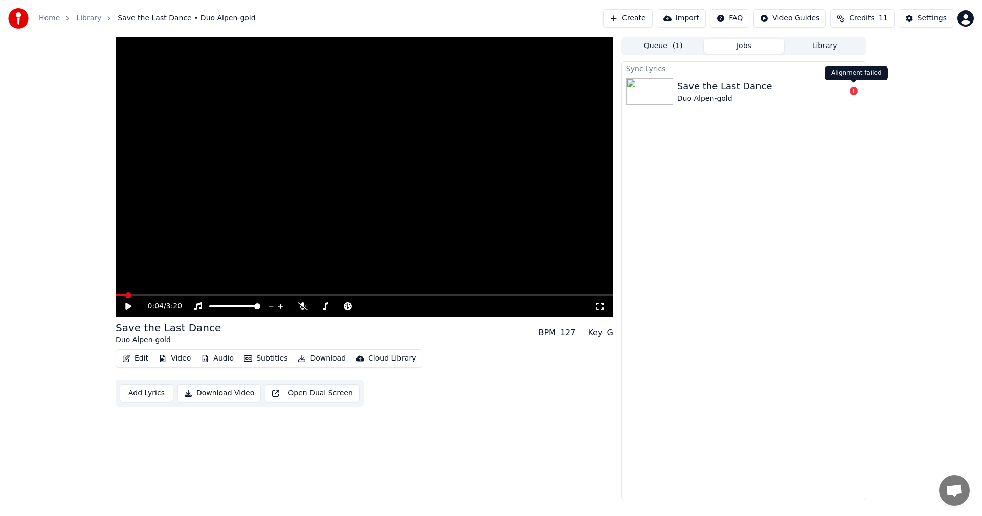
click at [852, 89] on icon at bounding box center [853, 91] width 8 height 8
click at [703, 87] on div "Save the Last Dance" at bounding box center [724, 86] width 95 height 14
click at [651, 96] on img at bounding box center [649, 91] width 47 height 27
click at [129, 355] on icon "button" at bounding box center [126, 358] width 8 height 7
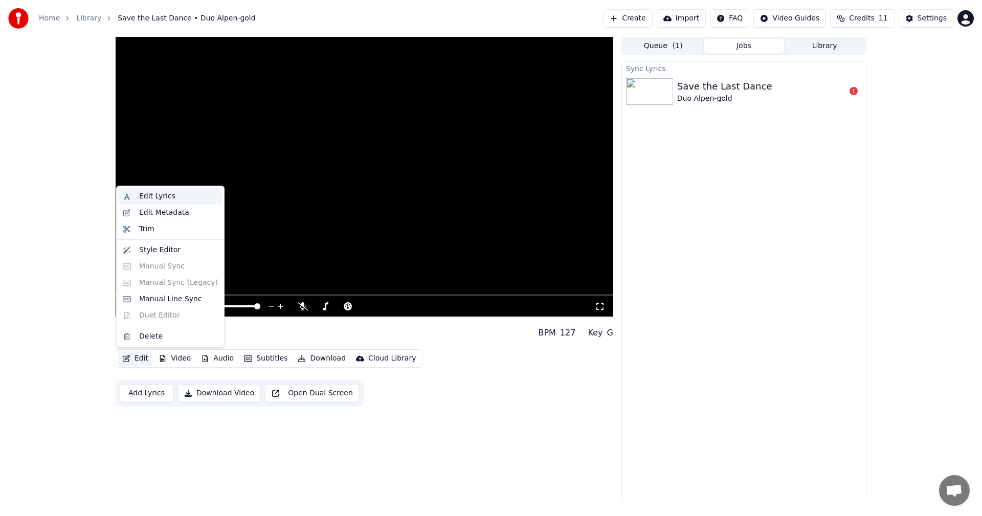
click at [176, 200] on div "Edit Lyrics" at bounding box center [178, 196] width 79 height 10
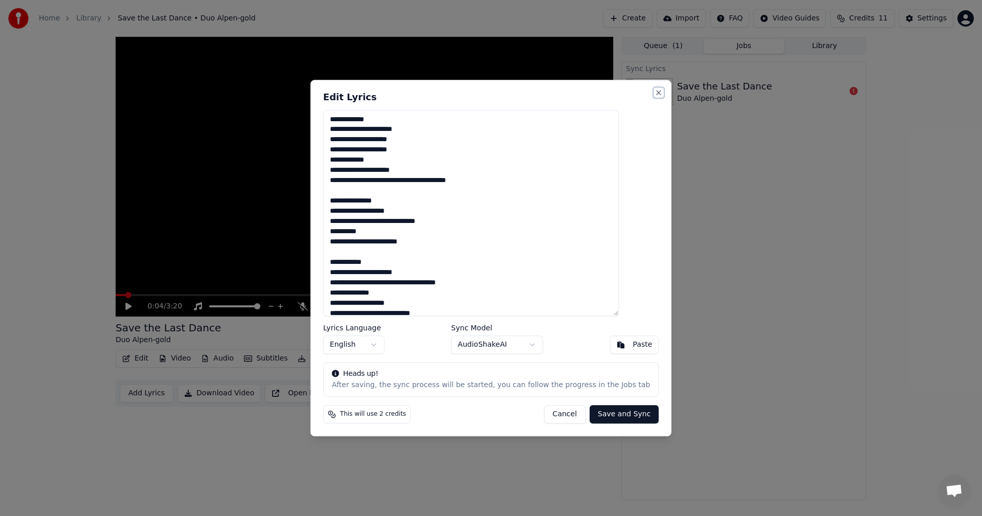
click at [654, 92] on button "Close" at bounding box center [658, 92] width 8 height 8
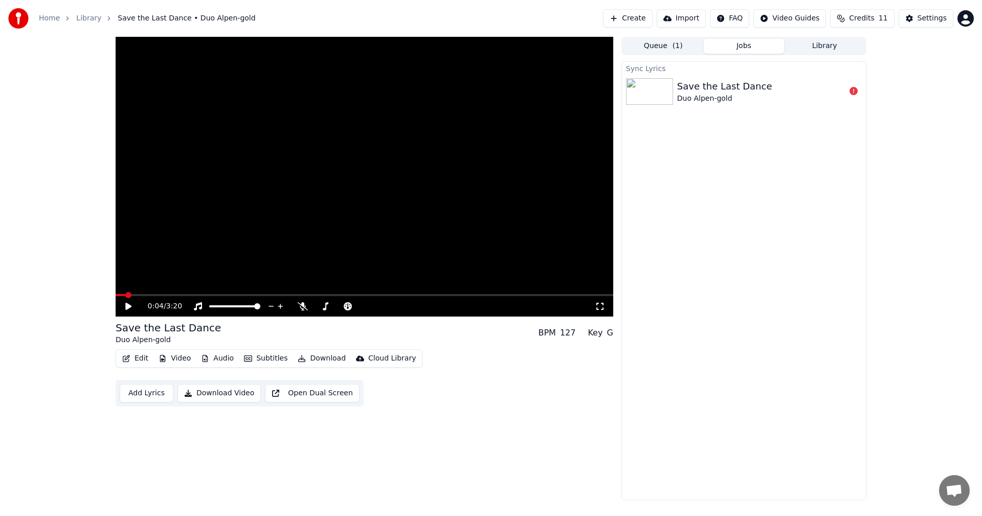
click at [819, 51] on button "Library" at bounding box center [824, 46] width 81 height 15
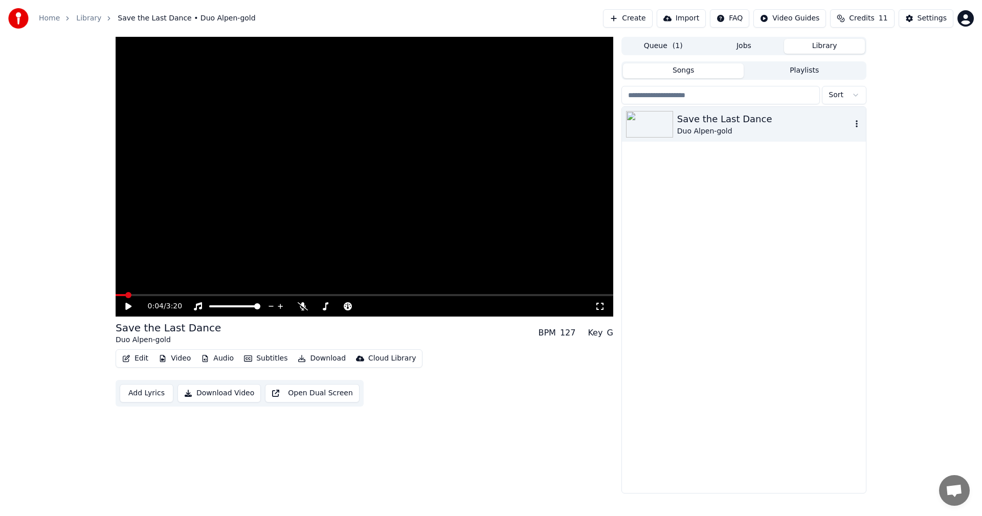
click at [690, 115] on div "Save the Last Dance" at bounding box center [764, 119] width 174 height 14
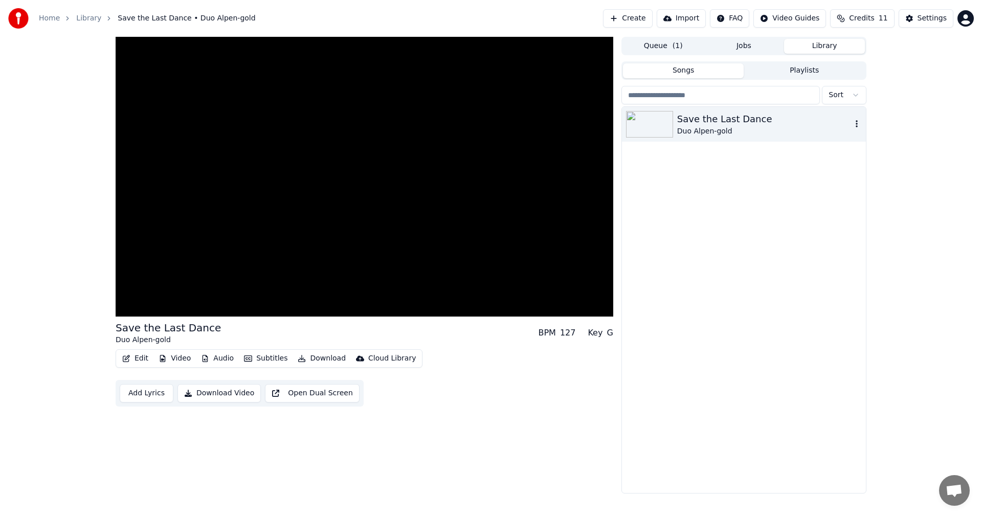
click at [855, 120] on icon "button" at bounding box center [856, 124] width 10 height 8
click at [857, 213] on div "Delete" at bounding box center [859, 208] width 79 height 16
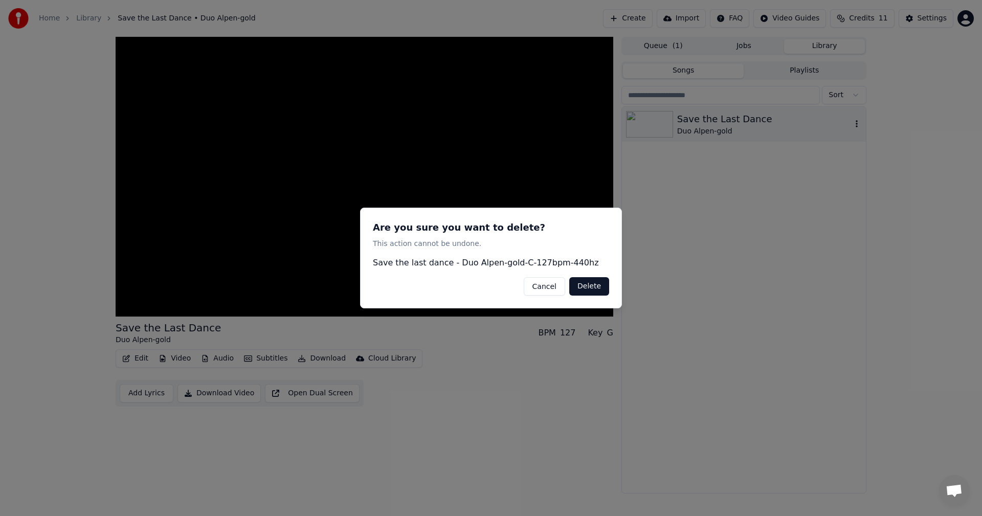
click at [589, 286] on button "Delete" at bounding box center [589, 286] width 40 height 18
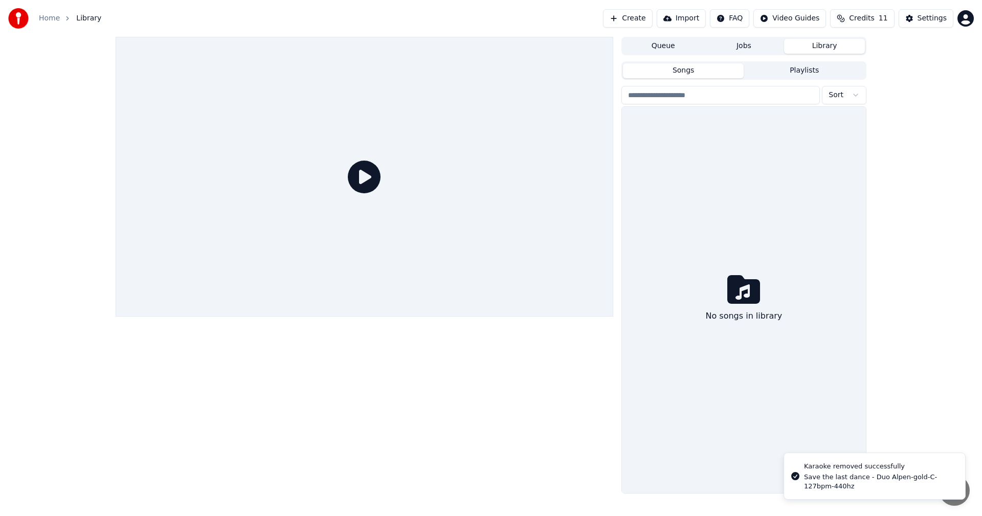
click at [795, 70] on button "Playlists" at bounding box center [803, 70] width 121 height 15
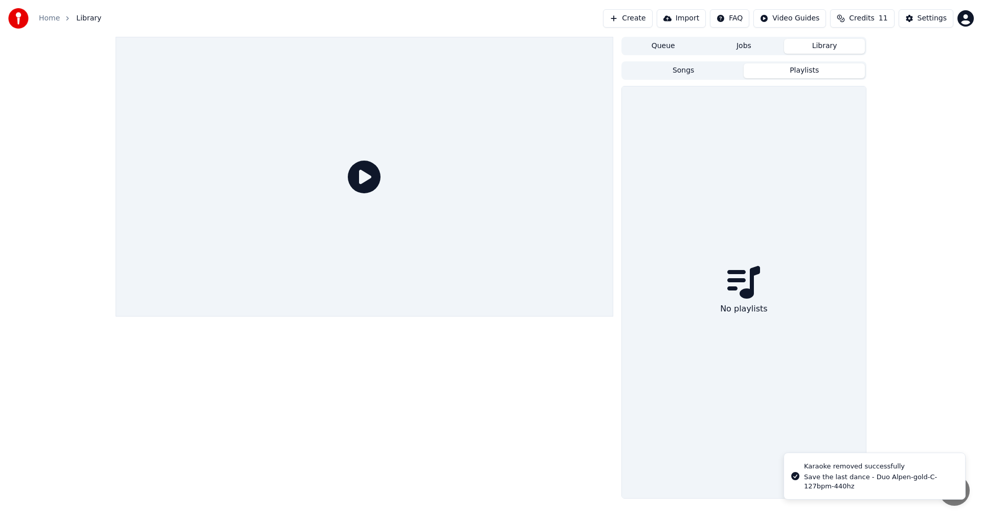
click at [673, 48] on button "Queue" at bounding box center [663, 46] width 81 height 15
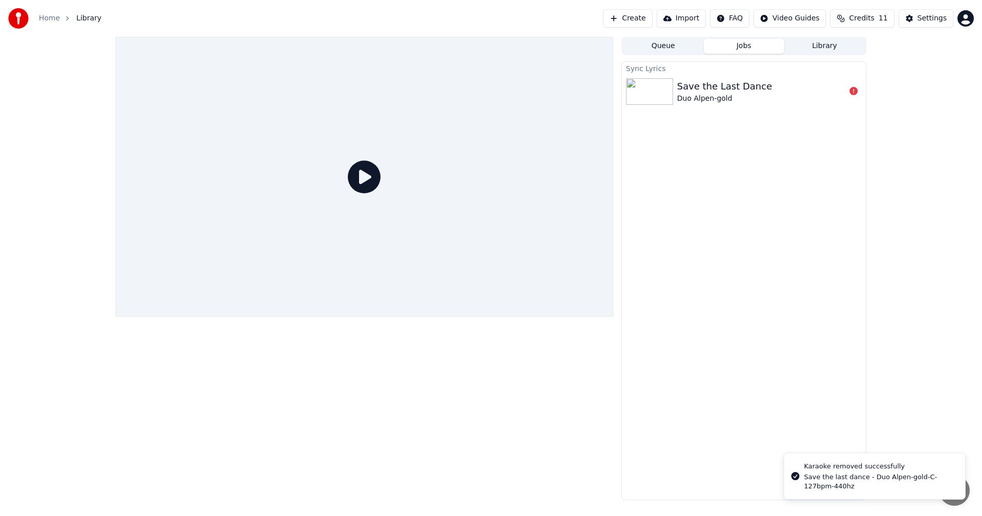
click at [752, 50] on button "Jobs" at bounding box center [743, 46] width 81 height 15
click at [802, 94] on div "Save the Last Dance Duo Alpen-gold" at bounding box center [761, 91] width 168 height 25
click at [849, 91] on icon at bounding box center [853, 91] width 8 height 8
click at [371, 176] on icon at bounding box center [364, 177] width 33 height 33
click at [855, 93] on icon at bounding box center [853, 91] width 8 height 8
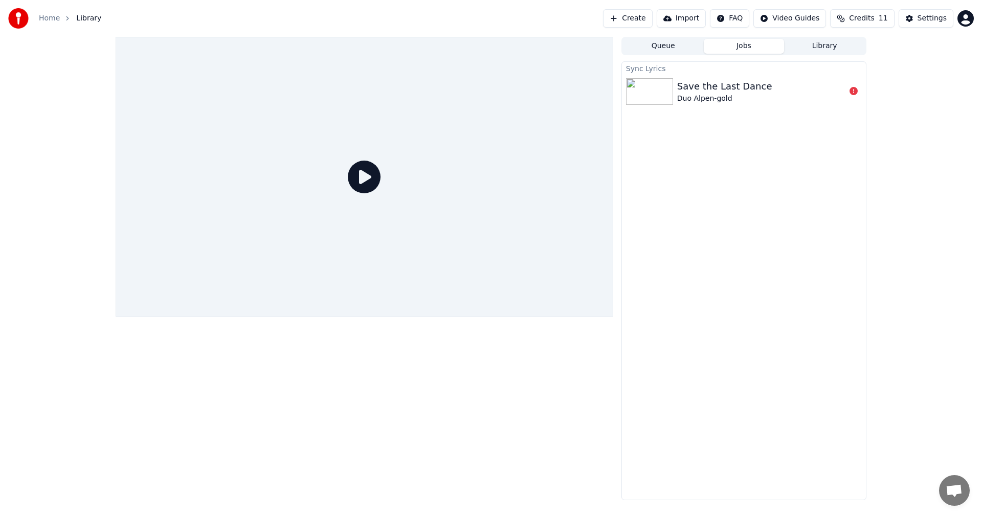
click at [829, 47] on button "Library" at bounding box center [824, 46] width 81 height 15
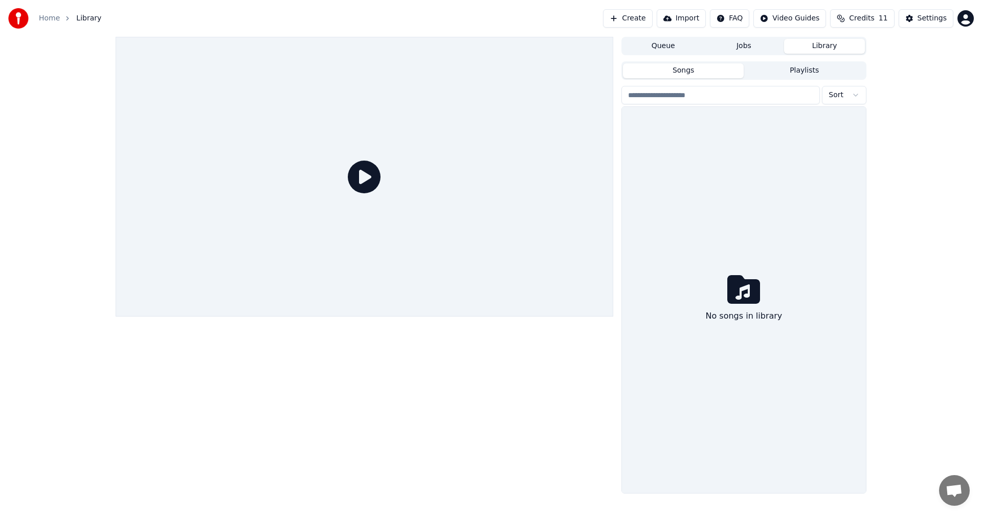
click at [730, 46] on button "Jobs" at bounding box center [743, 46] width 81 height 15
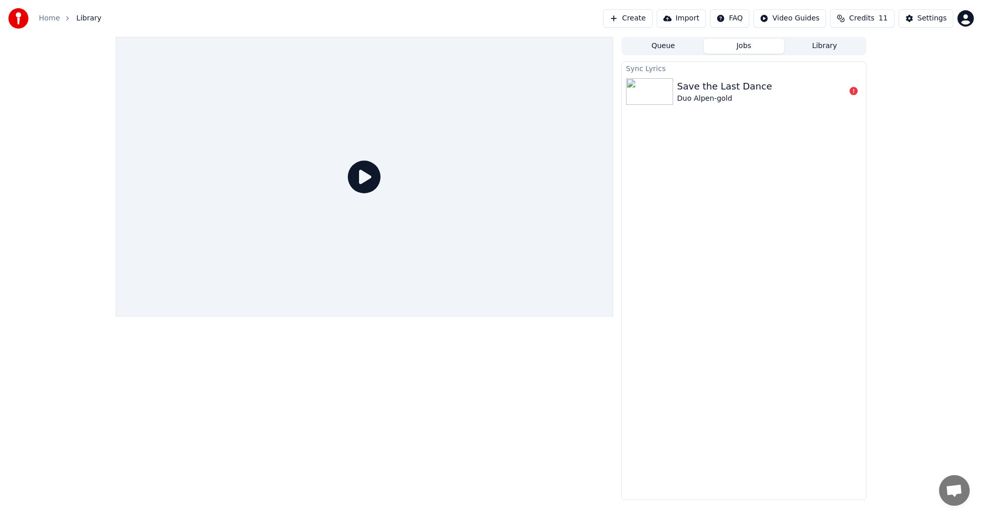
click at [666, 49] on button "Queue" at bounding box center [663, 46] width 81 height 15
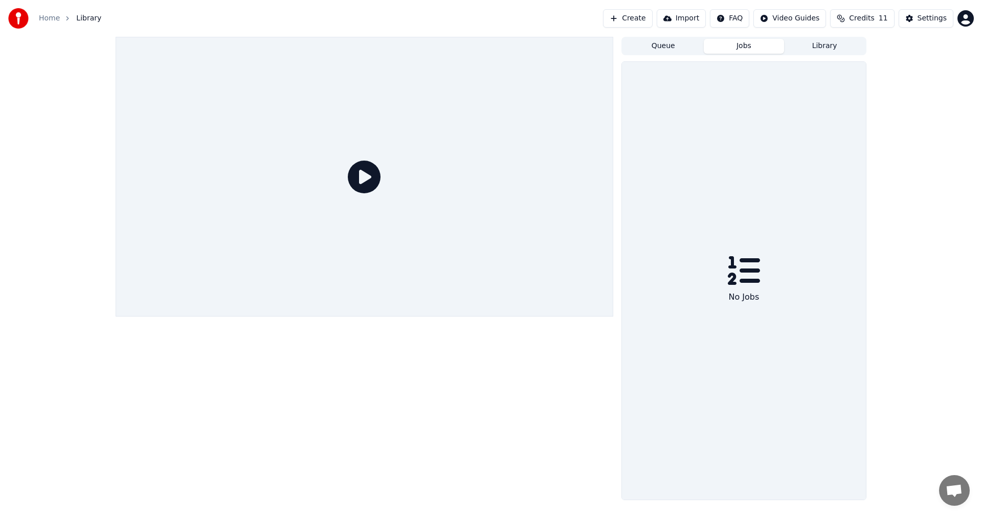
click at [731, 44] on button "Jobs" at bounding box center [743, 46] width 81 height 15
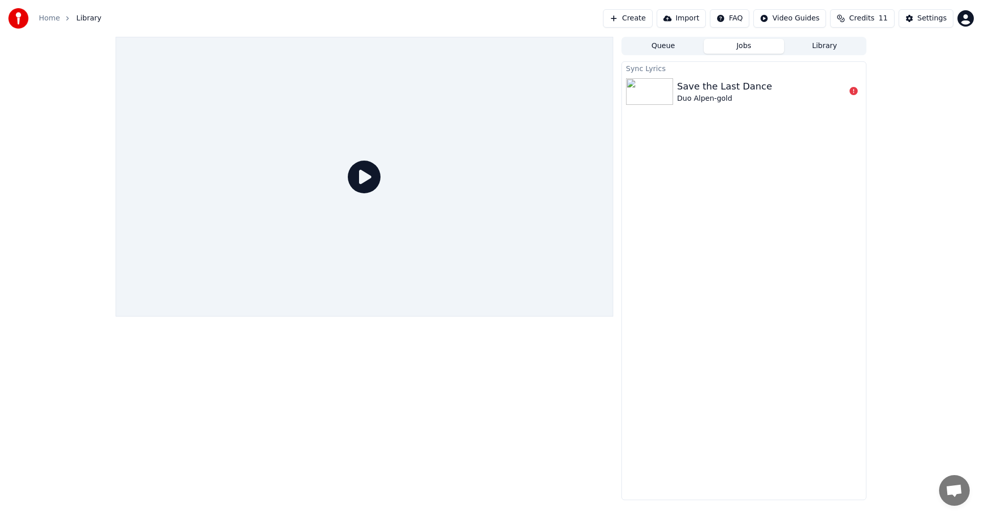
click at [706, 86] on div "Save the Last Dance" at bounding box center [724, 86] width 95 height 14
click at [369, 182] on icon at bounding box center [364, 177] width 33 height 33
click at [646, 17] on button "Create" at bounding box center [628, 18] width 50 height 18
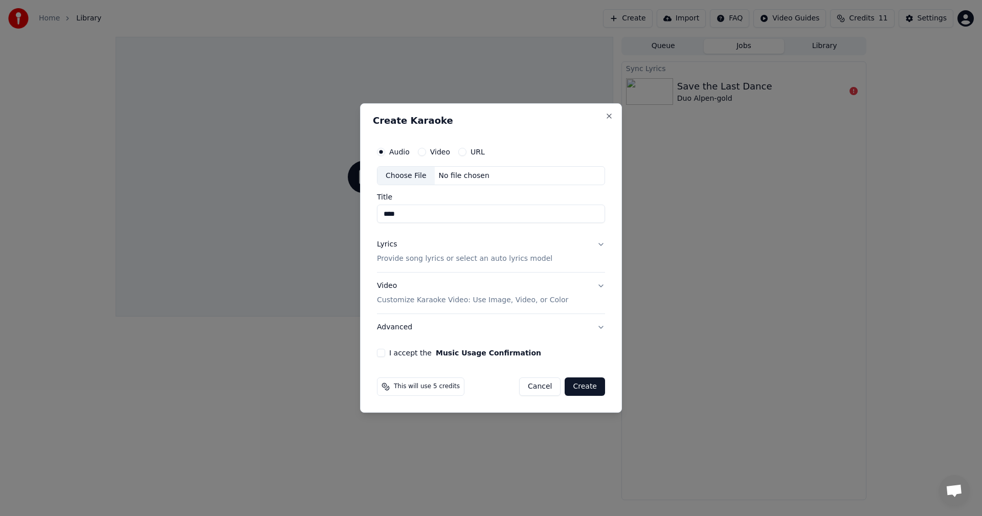
type input "****"
click at [401, 177] on div "Choose File" at bounding box center [405, 176] width 57 height 18
click at [544, 385] on button "Cancel" at bounding box center [539, 386] width 41 height 18
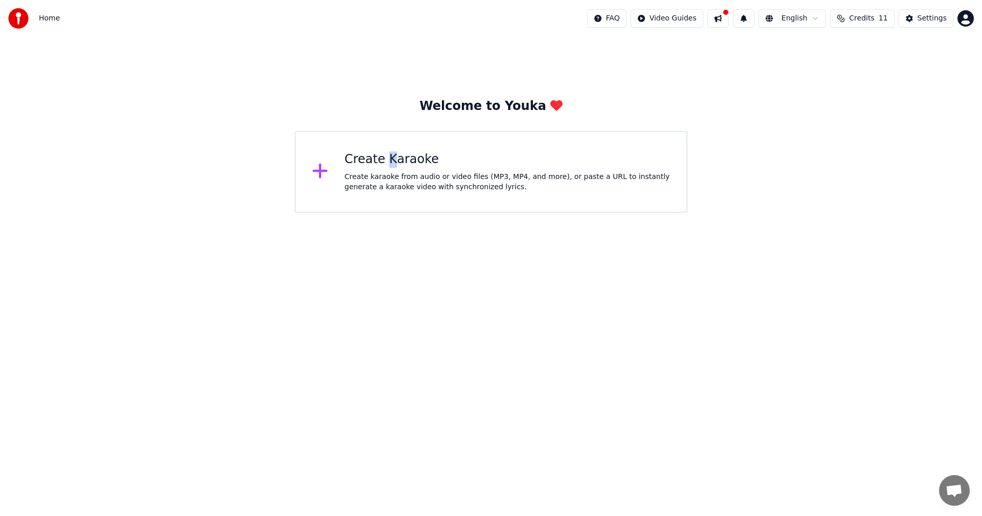
click at [389, 160] on div "Create Karaoke" at bounding box center [508, 159] width 326 height 16
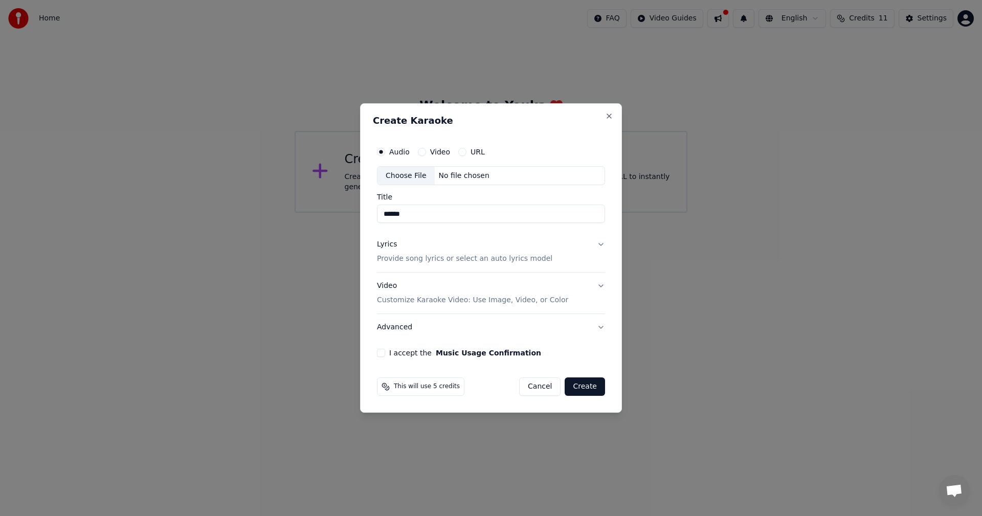
click at [409, 176] on div "Choose File" at bounding box center [405, 176] width 57 height 18
type input "**********"
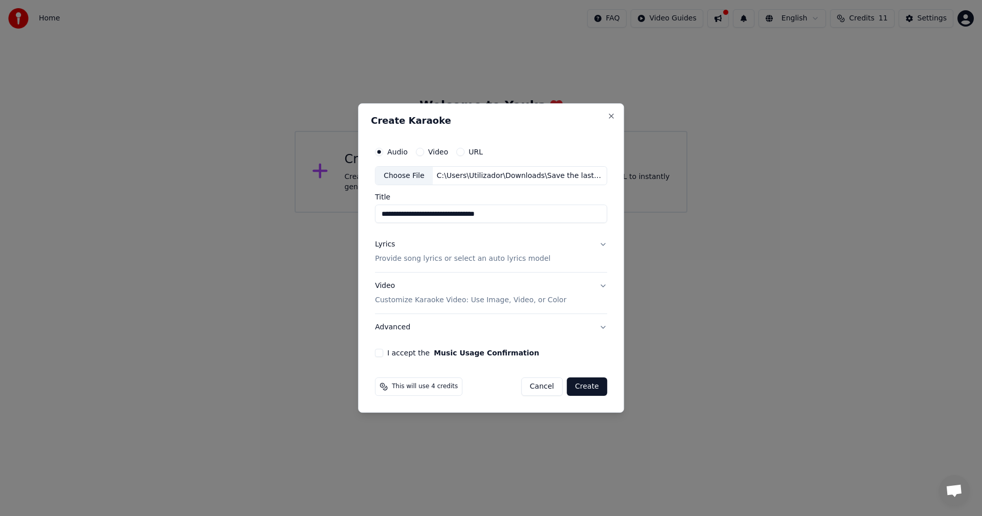
click at [523, 250] on div "Lyrics Provide song lyrics or select an auto lyrics model" at bounding box center [462, 252] width 175 height 25
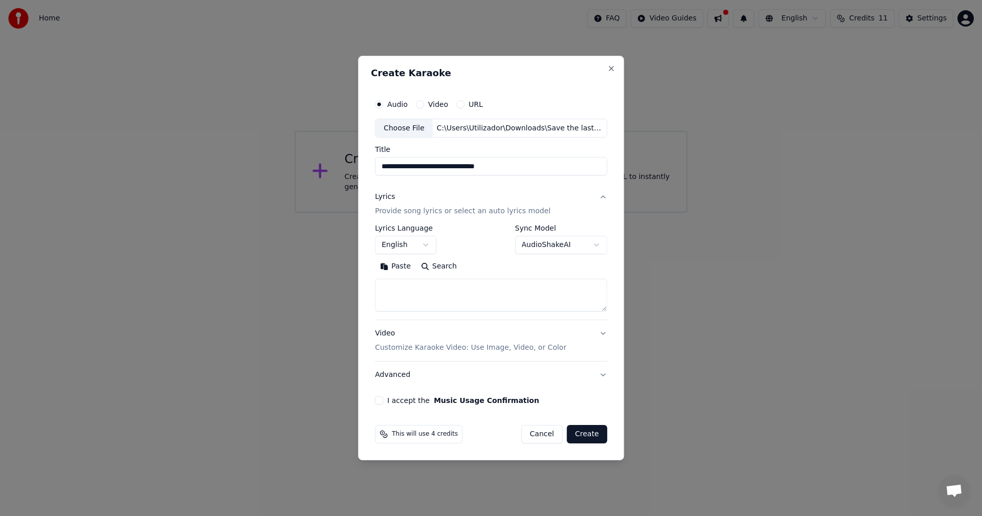
click at [400, 265] on button "Paste" at bounding box center [395, 267] width 41 height 16
type textarea "**********"
drag, startPoint x: 566, startPoint y: 299, endPoint x: 459, endPoint y: 298, distance: 106.9
click at [459, 298] on textarea "**********" at bounding box center [489, 295] width 228 height 33
click at [580, 304] on textarea "**********" at bounding box center [489, 295] width 228 height 33
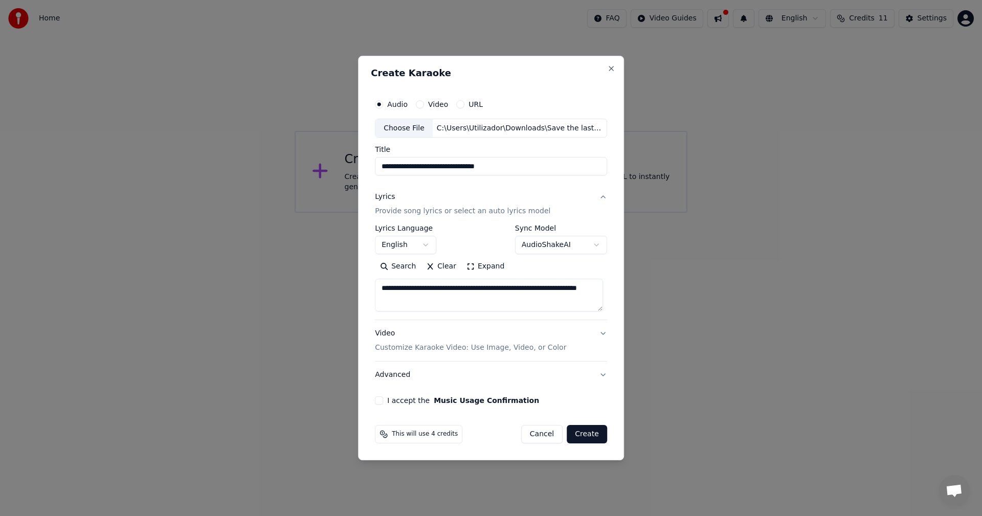
click at [385, 400] on div "I accept the Music Usage Confirmation" at bounding box center [491, 400] width 232 height 8
click at [376, 397] on div "**********" at bounding box center [491, 249] width 240 height 319
click at [381, 401] on button "I accept the Music Usage Confirmation" at bounding box center [379, 400] width 8 height 8
click at [599, 437] on button "Create" at bounding box center [586, 434] width 40 height 18
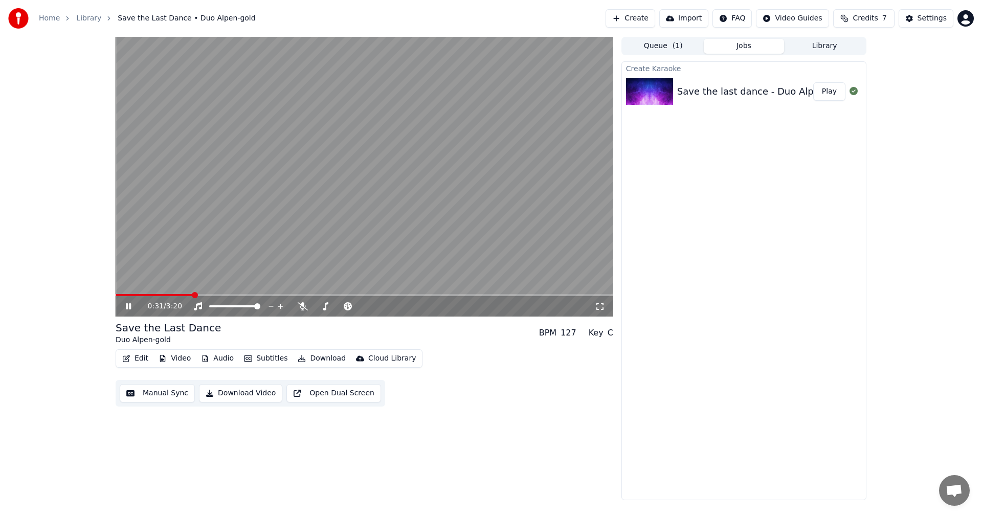
click at [131, 302] on div "0:31 / 3:20" at bounding box center [364, 306] width 489 height 10
click at [132, 305] on icon at bounding box center [136, 306] width 24 height 8
click at [269, 357] on button "Subtitles" at bounding box center [266, 358] width 52 height 14
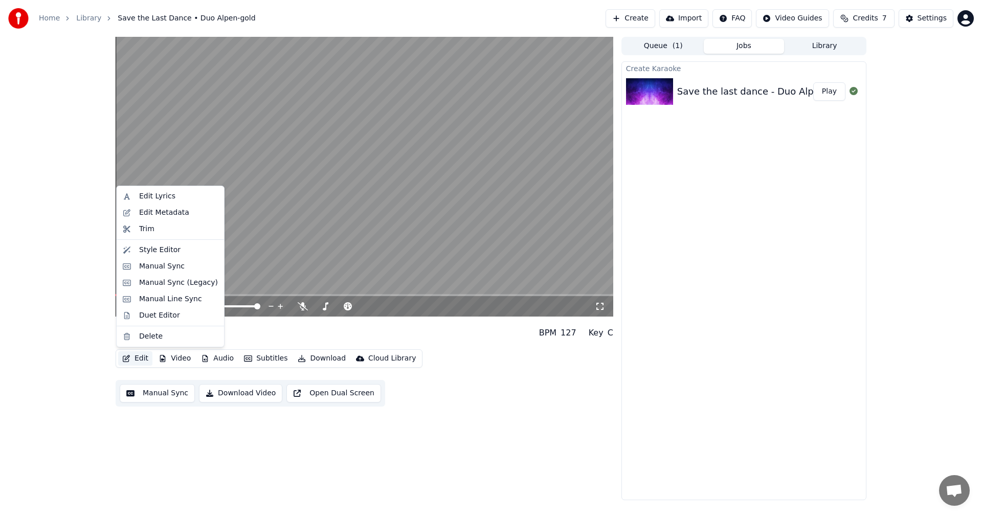
click at [147, 369] on div "Edit Video Audio Subtitles Download Cloud Library Manual Sync Download Video Op…" at bounding box center [364, 377] width 497 height 57
click at [144, 357] on button "Edit" at bounding box center [135, 358] width 34 height 14
click at [161, 196] on div "Edit Lyrics" at bounding box center [157, 196] width 36 height 10
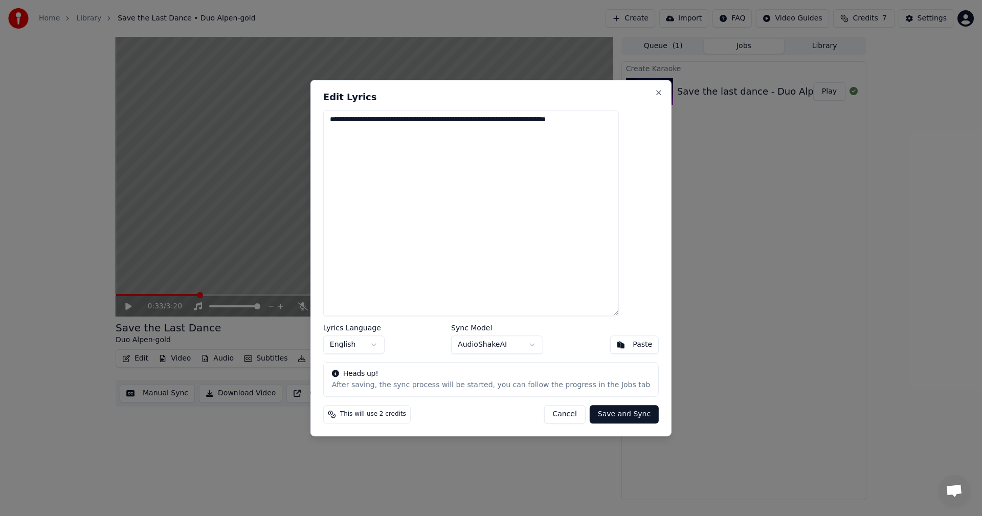
drag, startPoint x: 476, startPoint y: 130, endPoint x: 297, endPoint y: 119, distance: 179.3
click at [297, 119] on body "**********" at bounding box center [491, 258] width 982 height 516
type textarea "**********"
drag, startPoint x: 401, startPoint y: 121, endPoint x: 349, endPoint y: 123, distance: 51.7
click at [349, 123] on textarea "**********" at bounding box center [471, 213] width 296 height 207
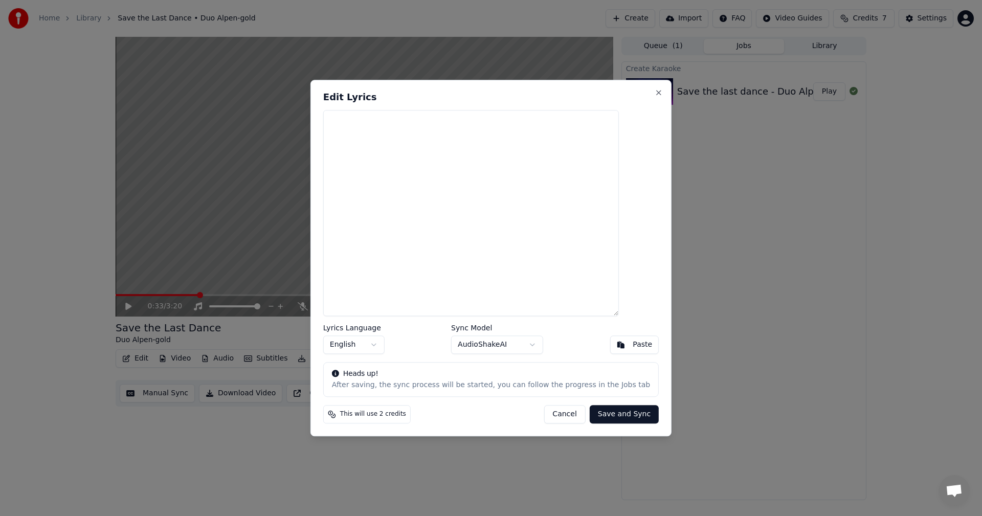
paste textarea "**********"
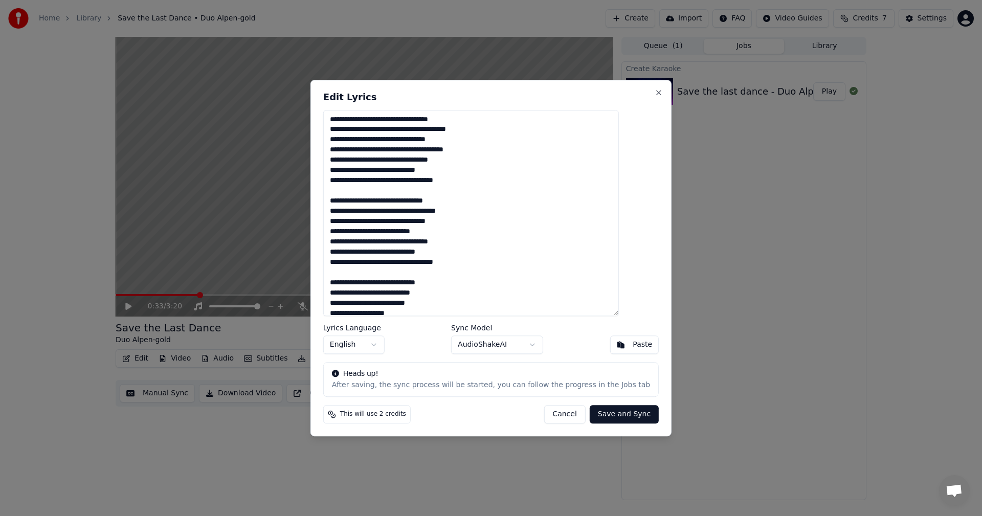
click at [397, 121] on textarea at bounding box center [471, 213] width 296 height 207
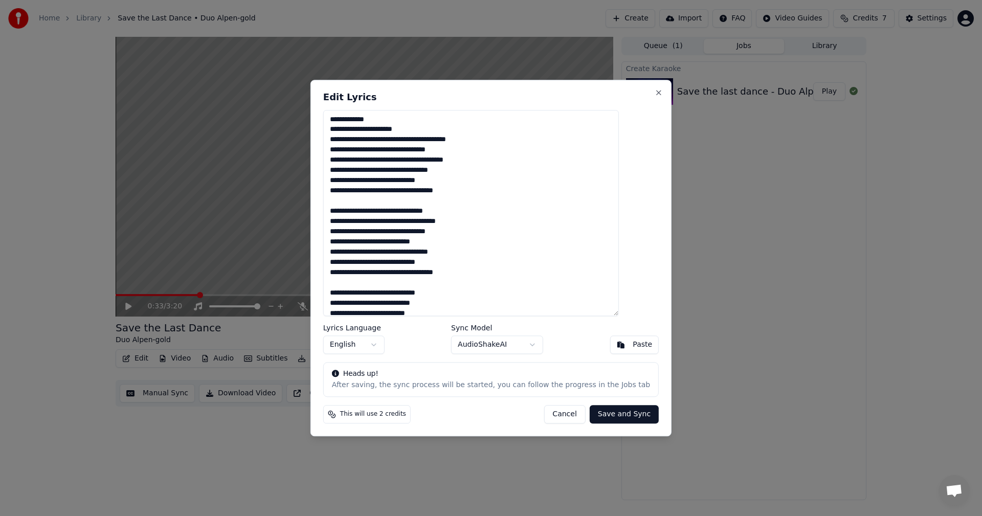
click at [425, 138] on textarea at bounding box center [471, 213] width 296 height 207
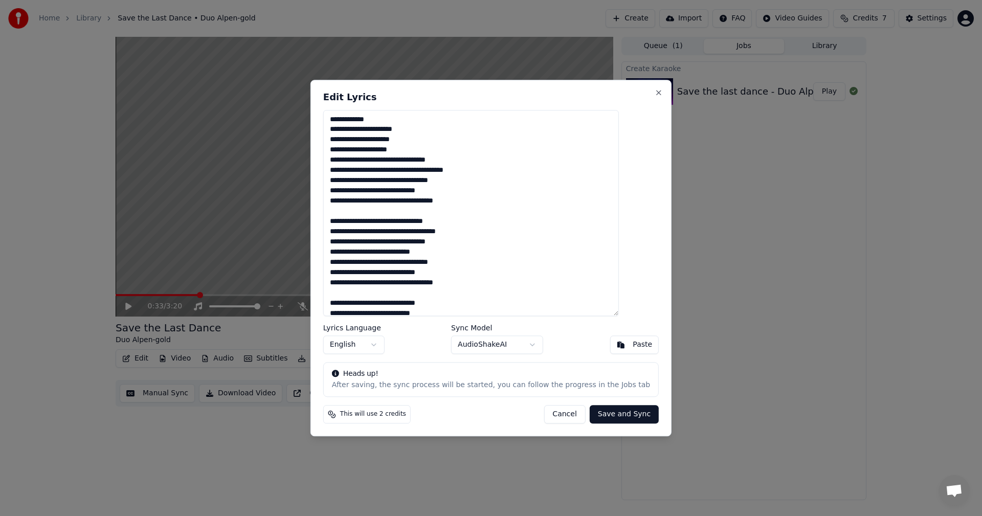
click at [394, 160] on textarea at bounding box center [471, 213] width 296 height 207
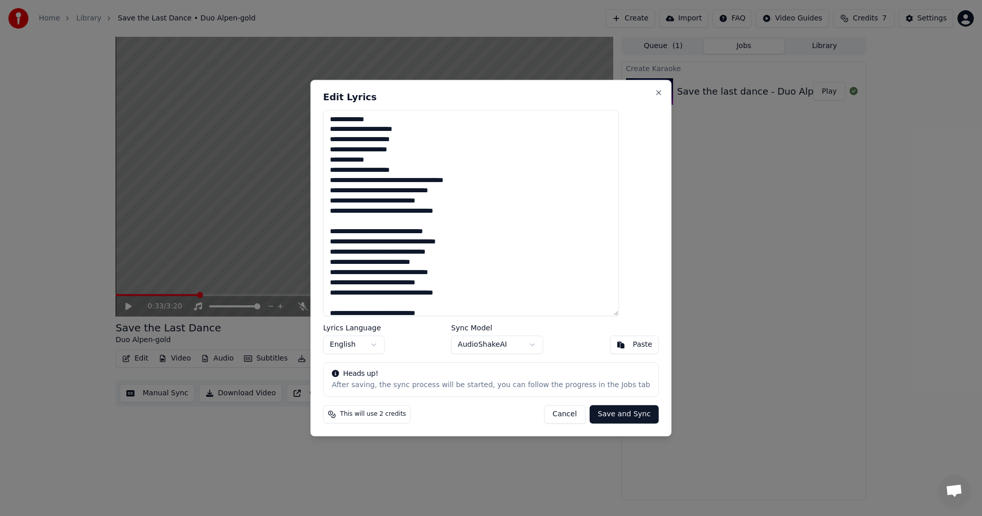
click at [503, 180] on textarea at bounding box center [471, 213] width 296 height 207
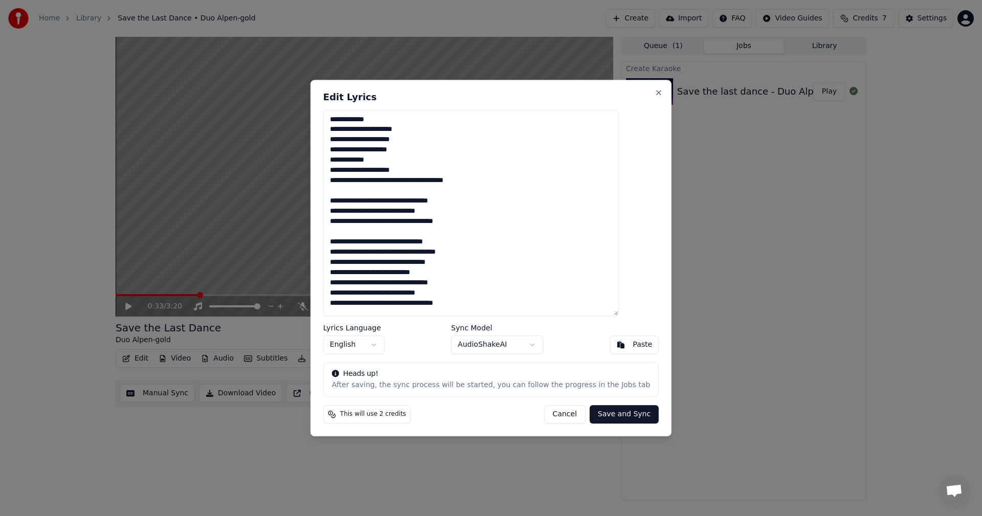
click at [389, 223] on textarea at bounding box center [471, 213] width 296 height 207
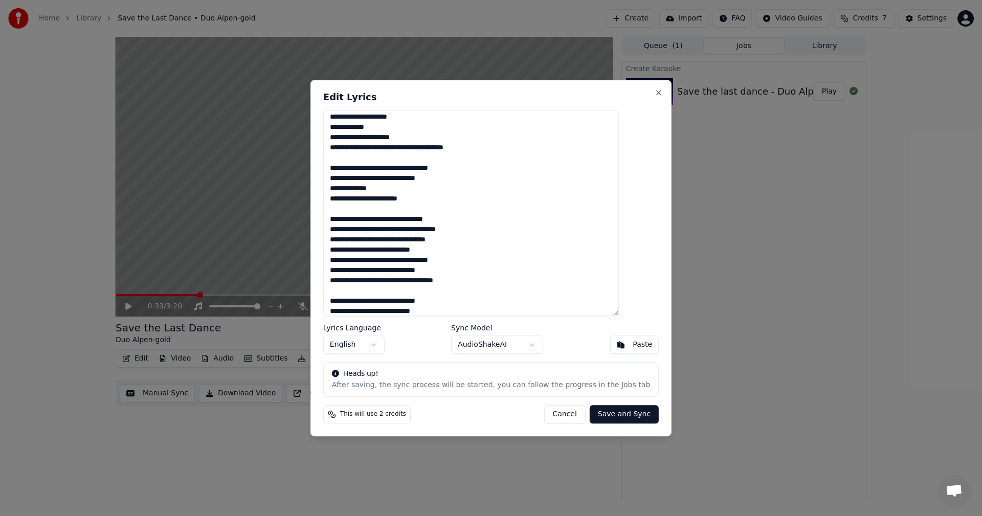
scroll to position [42, 0]
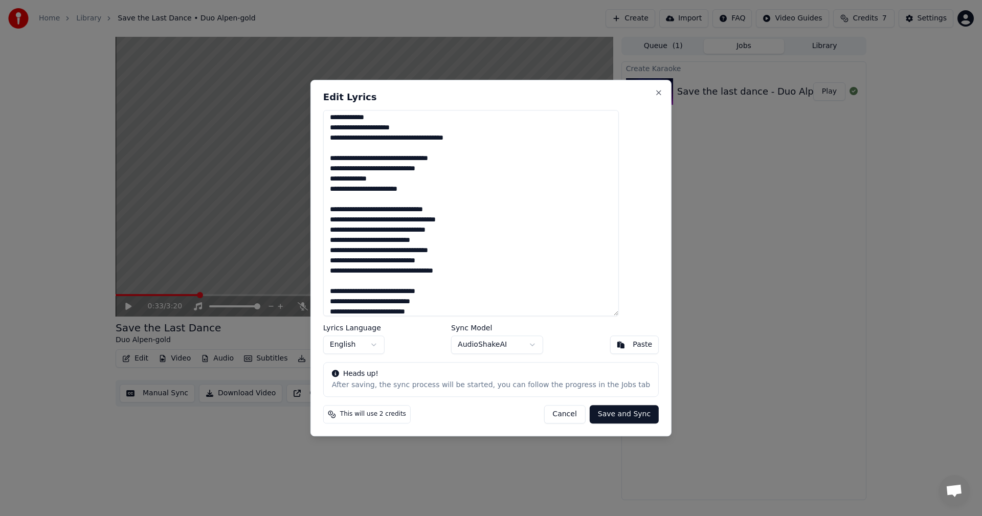
click at [390, 212] on textarea at bounding box center [471, 213] width 296 height 207
click at [412, 231] on textarea at bounding box center [471, 213] width 296 height 207
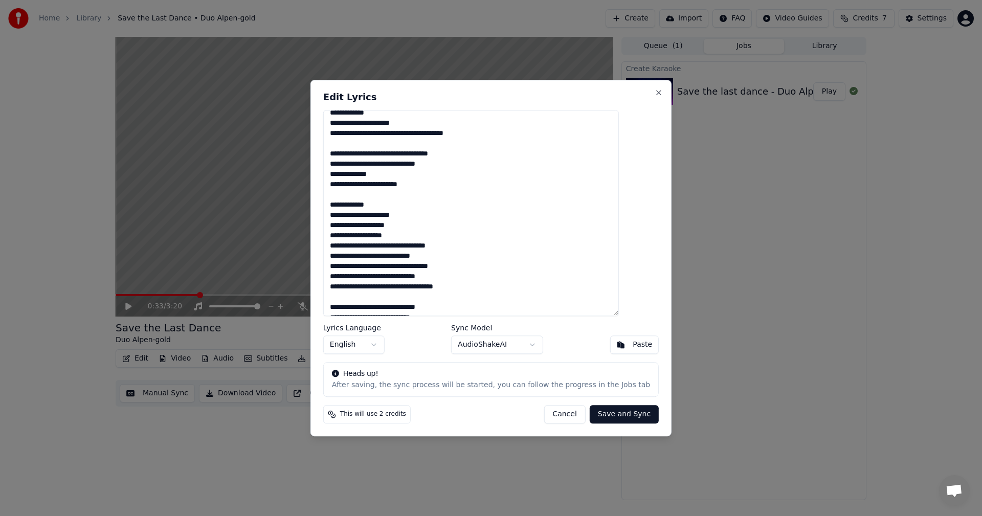
click at [428, 232] on textarea at bounding box center [471, 213] width 296 height 207
click at [401, 247] on textarea at bounding box center [471, 213] width 296 height 207
click at [454, 270] on textarea at bounding box center [471, 213] width 296 height 207
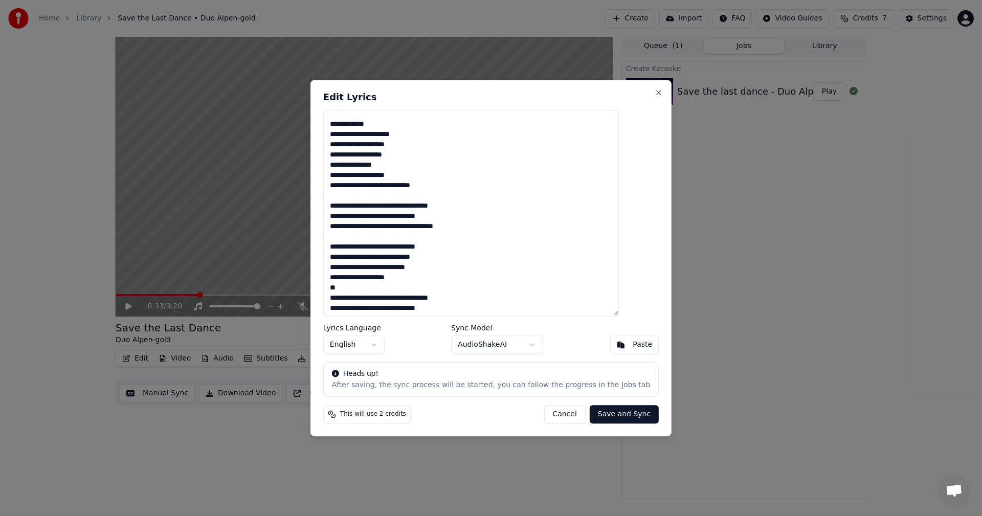
scroll to position [132, 0]
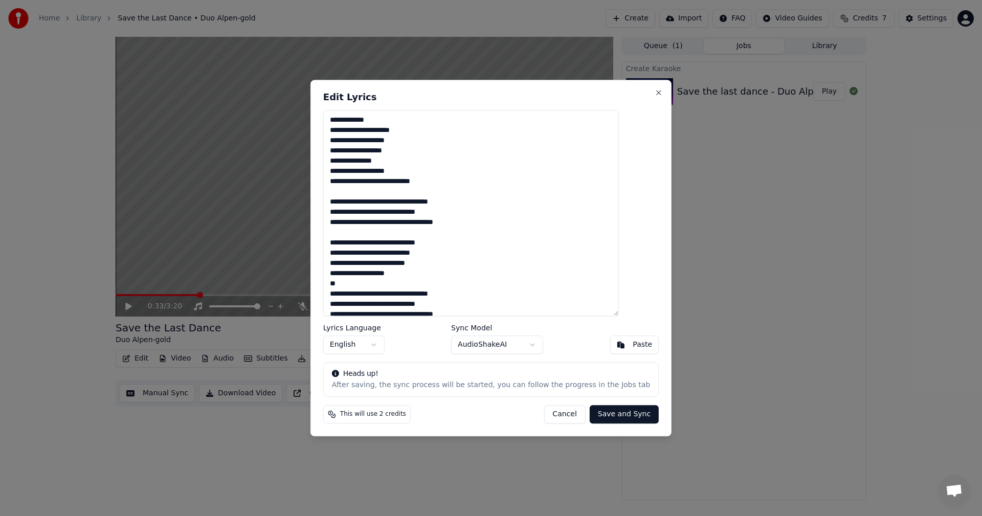
drag, startPoint x: 389, startPoint y: 223, endPoint x: 391, endPoint y: 231, distance: 7.4
click at [389, 224] on textarea at bounding box center [471, 213] width 296 height 207
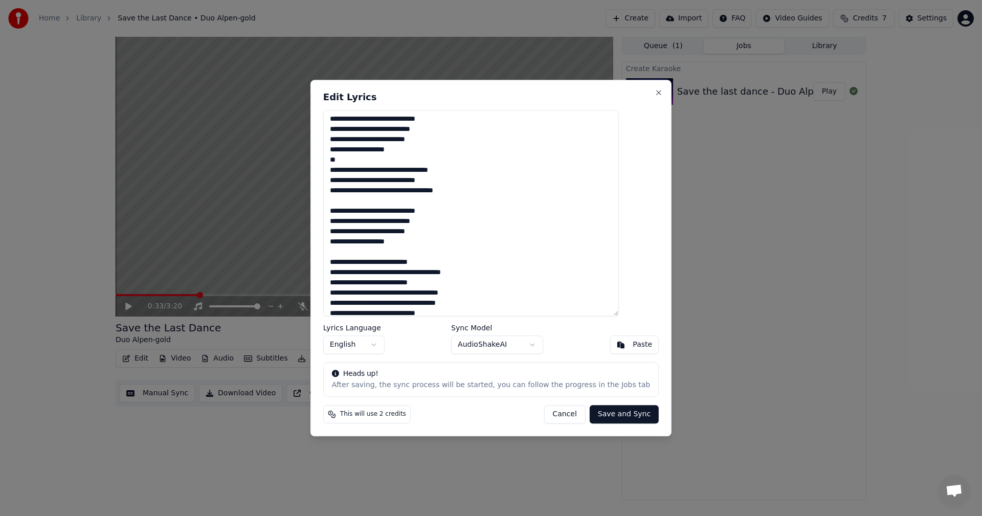
scroll to position [268, 0]
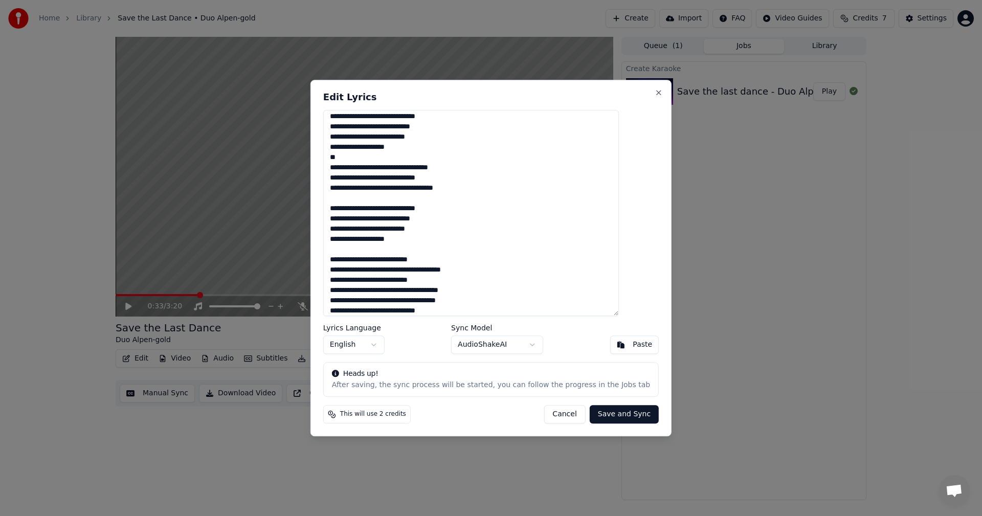
drag, startPoint x: 357, startPoint y: 159, endPoint x: 348, endPoint y: 158, distance: 9.7
click at [348, 158] on textarea at bounding box center [471, 213] width 296 height 207
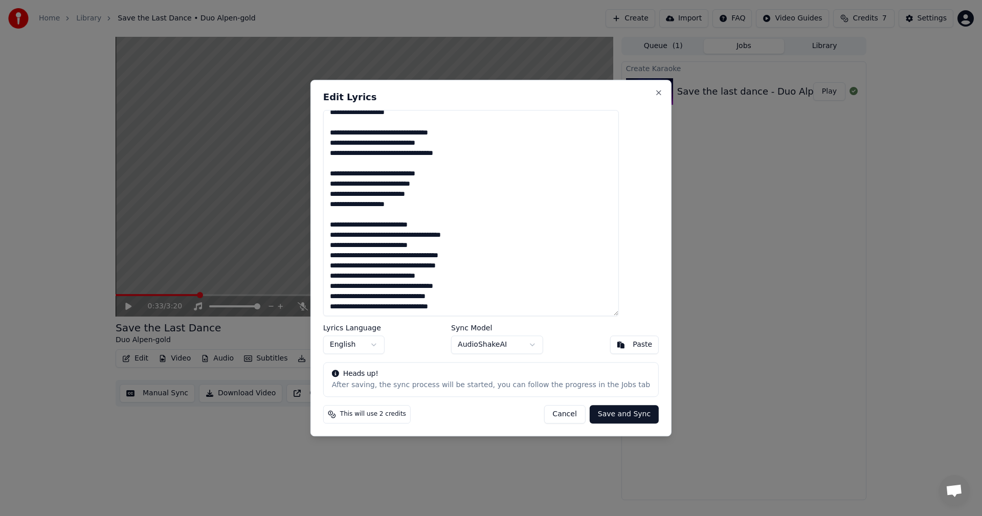
scroll to position [313, 0]
click at [398, 217] on textarea at bounding box center [471, 213] width 296 height 207
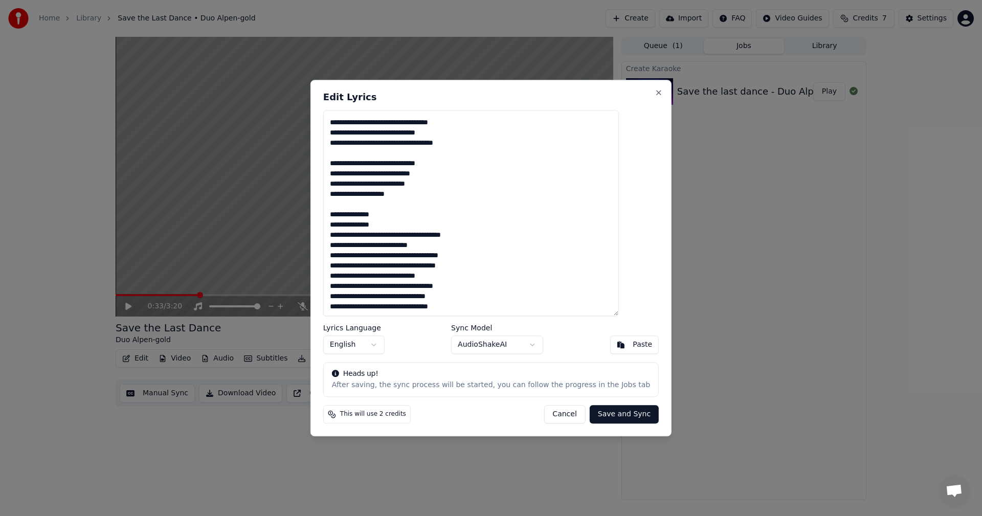
scroll to position [324, 0]
drag, startPoint x: 417, startPoint y: 225, endPoint x: 424, endPoint y: 232, distance: 9.4
click at [417, 225] on textarea at bounding box center [471, 213] width 296 height 207
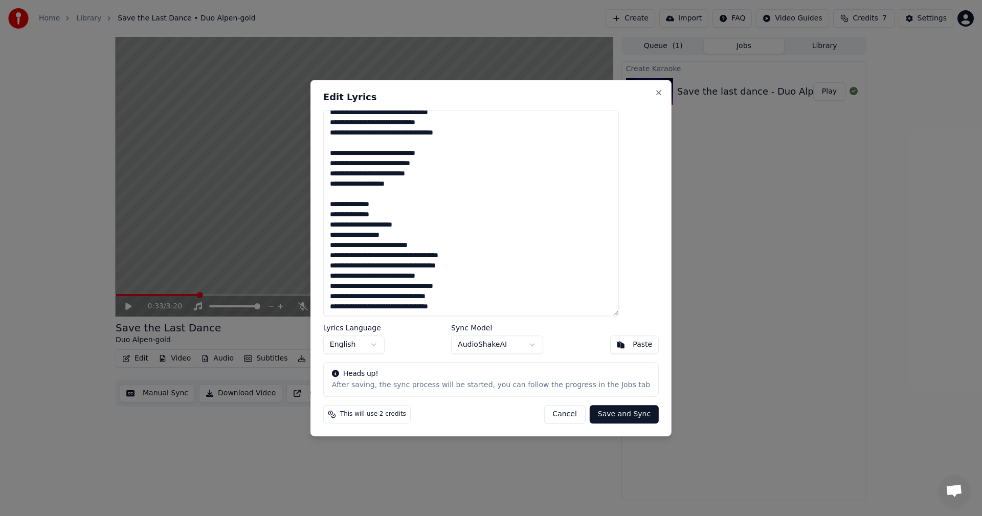
scroll to position [334, 0]
click at [380, 237] on textarea at bounding box center [471, 213] width 296 height 207
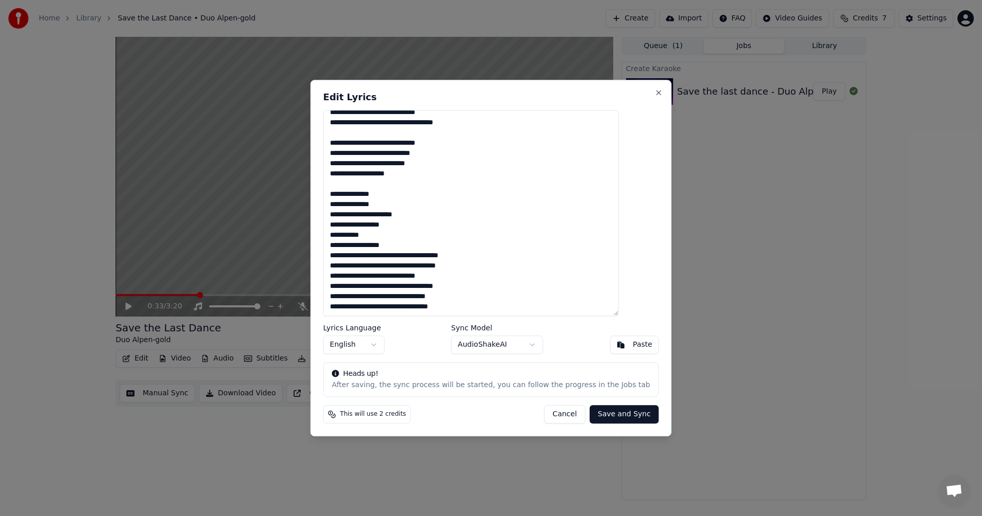
scroll to position [344, 0]
click at [425, 246] on textarea at bounding box center [471, 213] width 296 height 207
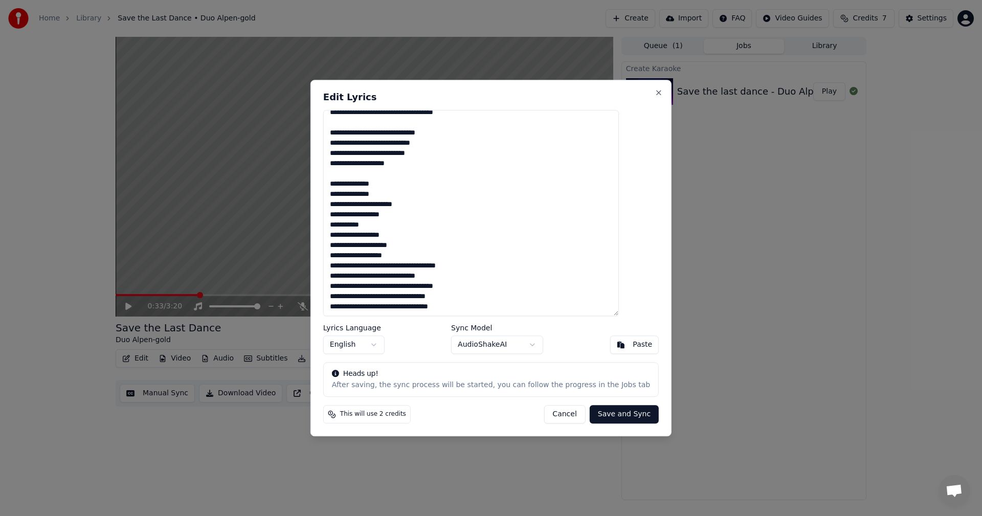
scroll to position [354, 0]
click at [424, 247] on textarea at bounding box center [471, 213] width 296 height 207
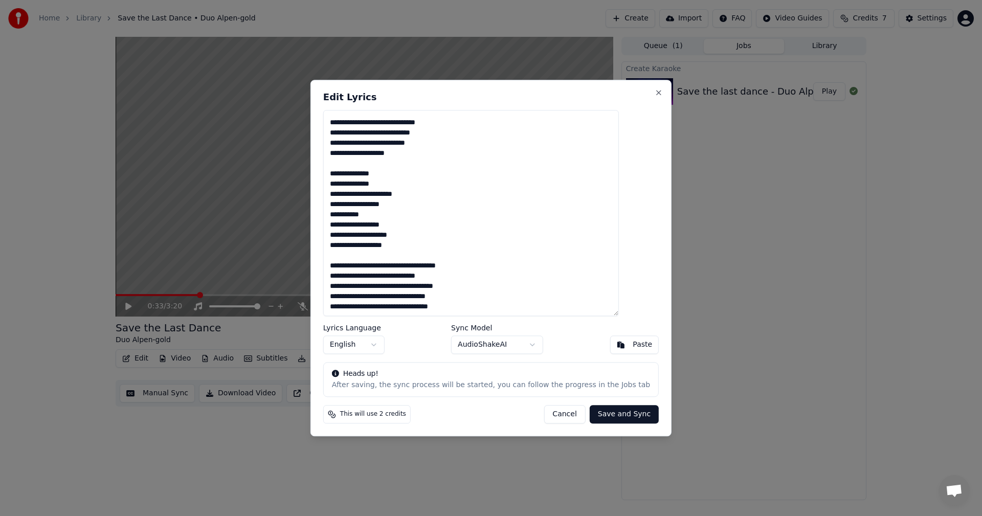
scroll to position [365, 0]
click at [473, 269] on textarea at bounding box center [471, 213] width 296 height 207
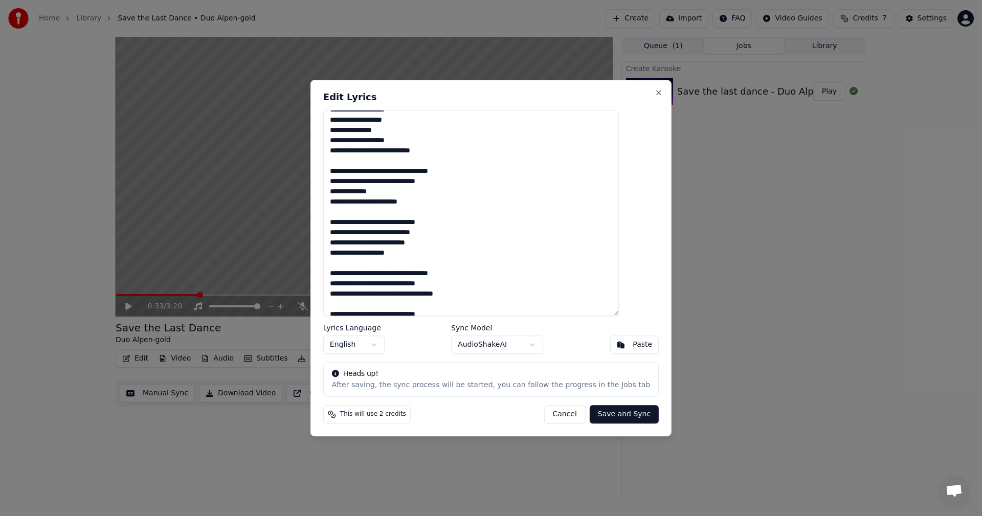
scroll to position [0, 0]
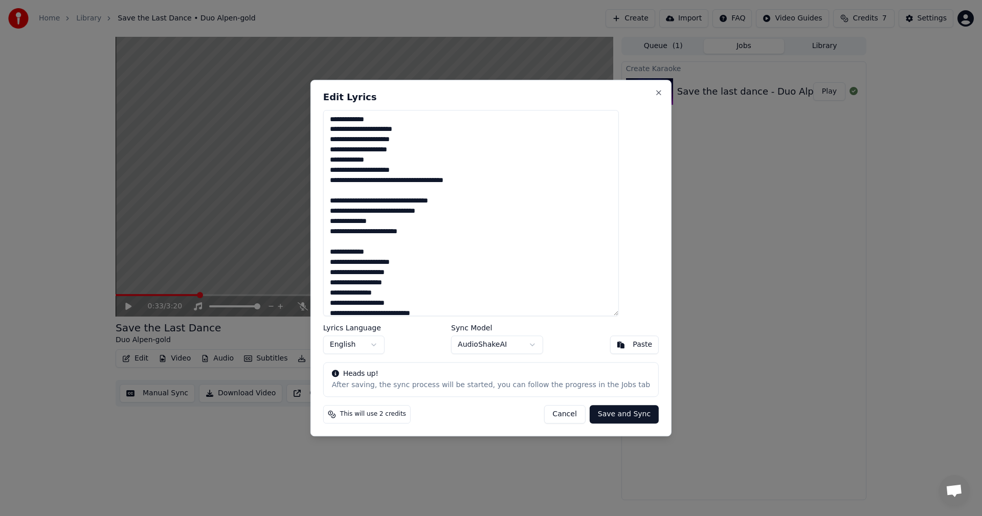
drag, startPoint x: 469, startPoint y: 302, endPoint x: 344, endPoint y: 118, distance: 223.3
click at [344, 118] on textarea at bounding box center [471, 213] width 296 height 207
click at [533, 262] on textarea at bounding box center [471, 213] width 296 height 207
click at [539, 295] on textarea at bounding box center [471, 213] width 296 height 207
click at [605, 414] on button "Save and Sync" at bounding box center [623, 414] width 69 height 18
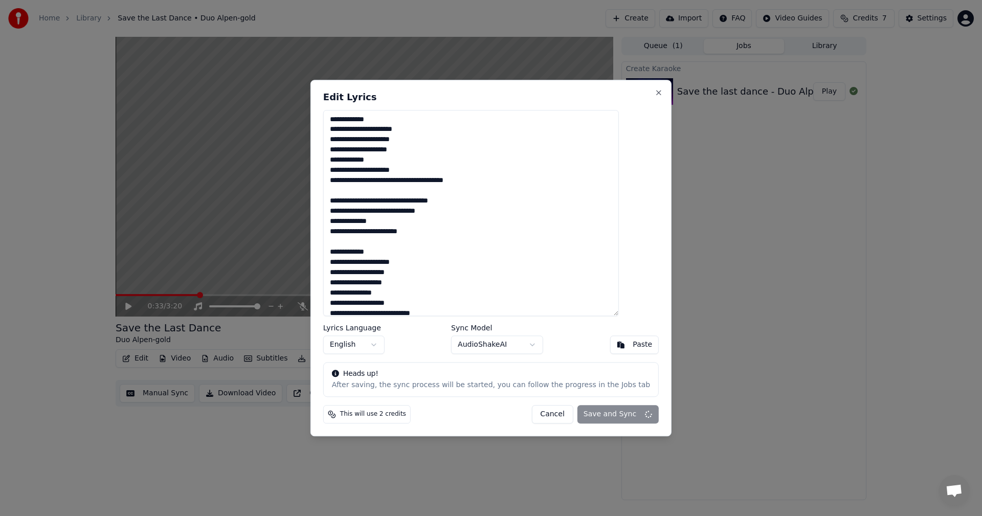
type textarea "**********"
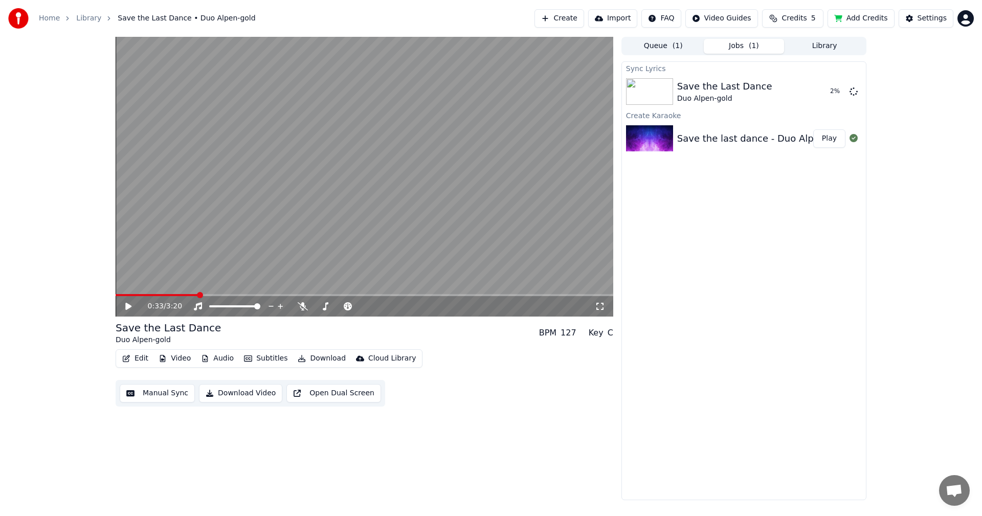
click at [732, 136] on div "Save the last dance - Duo Alpen-gold" at bounding box center [762, 138] width 171 height 14
click at [856, 139] on icon at bounding box center [853, 138] width 8 height 8
click at [116, 295] on span at bounding box center [116, 295] width 0 height 2
click at [129, 305] on icon at bounding box center [128, 306] width 6 height 7
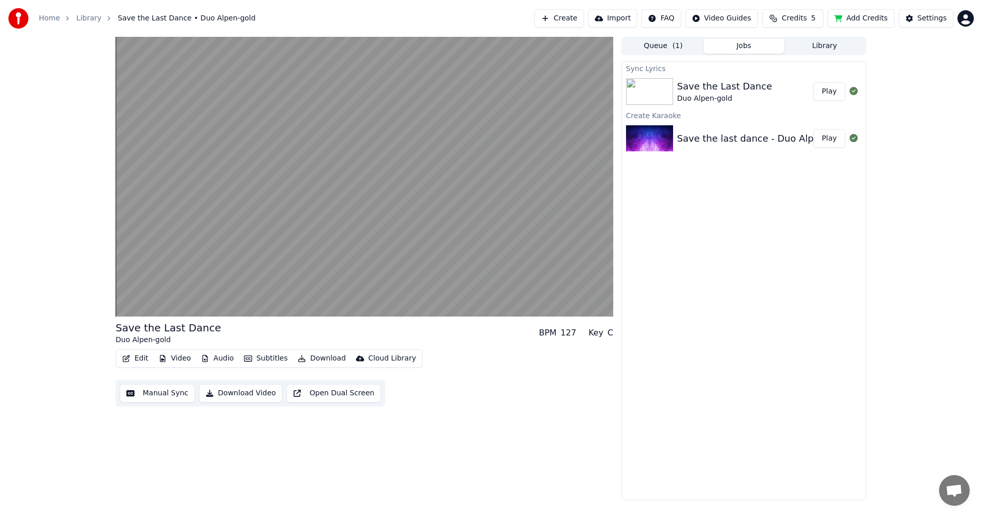
click at [226, 395] on button "Download Video" at bounding box center [240, 393] width 83 height 18
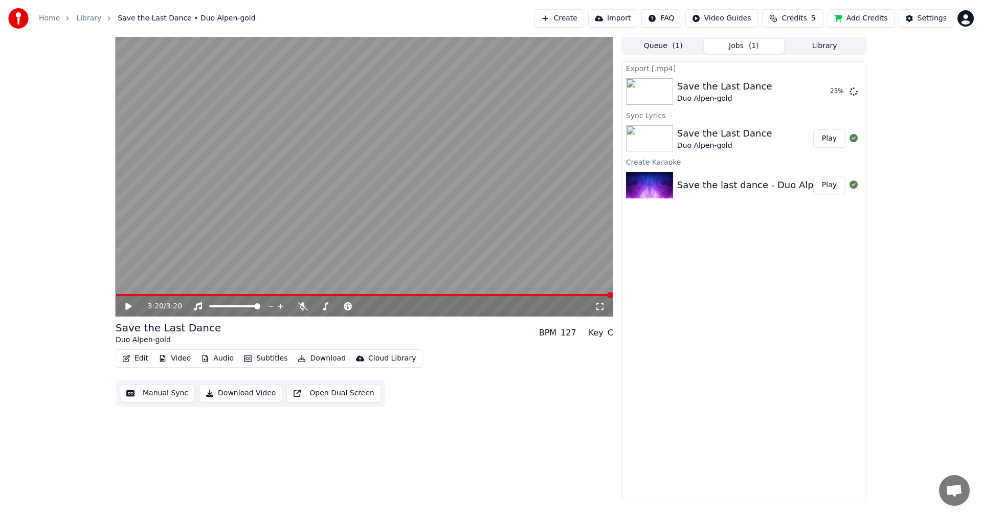
click at [718, 186] on div "Save the last dance - Duo Alpen-gold" at bounding box center [762, 185] width 171 height 14
click at [824, 92] on button "Show" at bounding box center [826, 91] width 37 height 18
